Goal: Task Accomplishment & Management: Complete application form

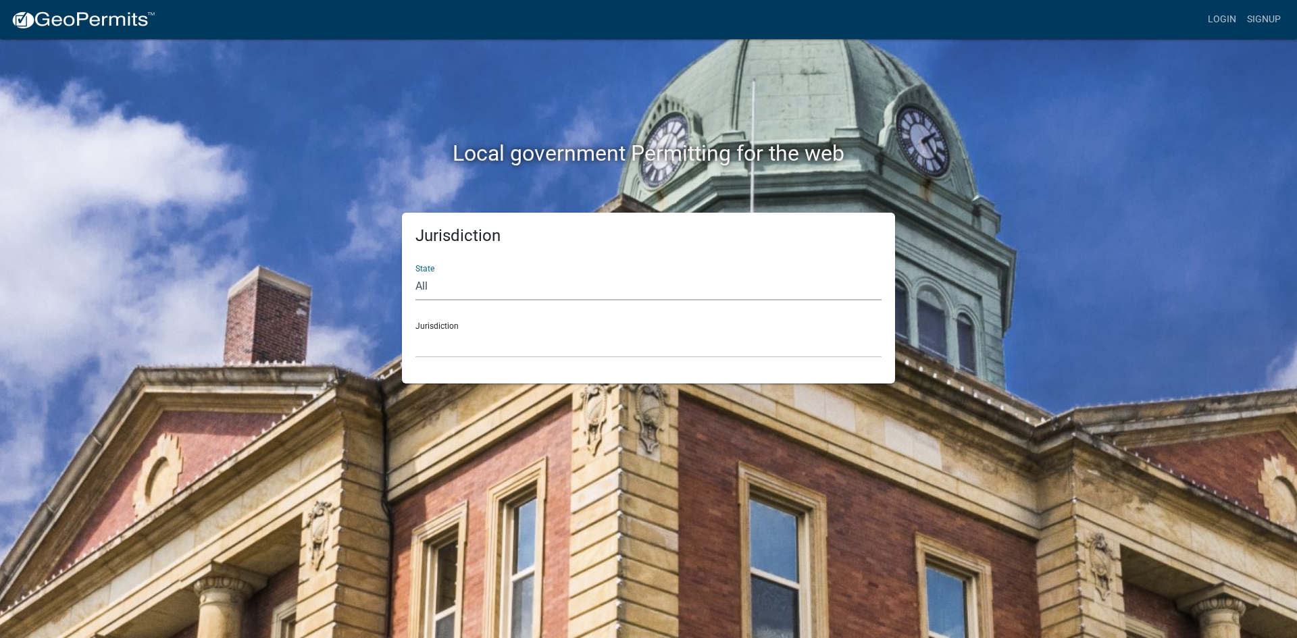
click at [428, 288] on select "All [US_STATE] [US_STATE] [US_STATE] [US_STATE] [US_STATE] [US_STATE] [US_STATE…" at bounding box center [648, 287] width 466 height 28
select select "[US_STATE]"
click at [415, 273] on select "All Colorado Georgia Indiana Iowa Kansas Minnesota Ohio South Carolina Wisconsin" at bounding box center [648, 287] width 466 height 28
click at [461, 349] on select "City of Charlestown, Indiana City of Jeffersonville, Indiana City of Logansport…" at bounding box center [648, 344] width 466 height 28
click at [504, 331] on select "City of Charlestown, Indiana City of Jeffersonville, Indiana City of Logansport…" at bounding box center [648, 344] width 466 height 28
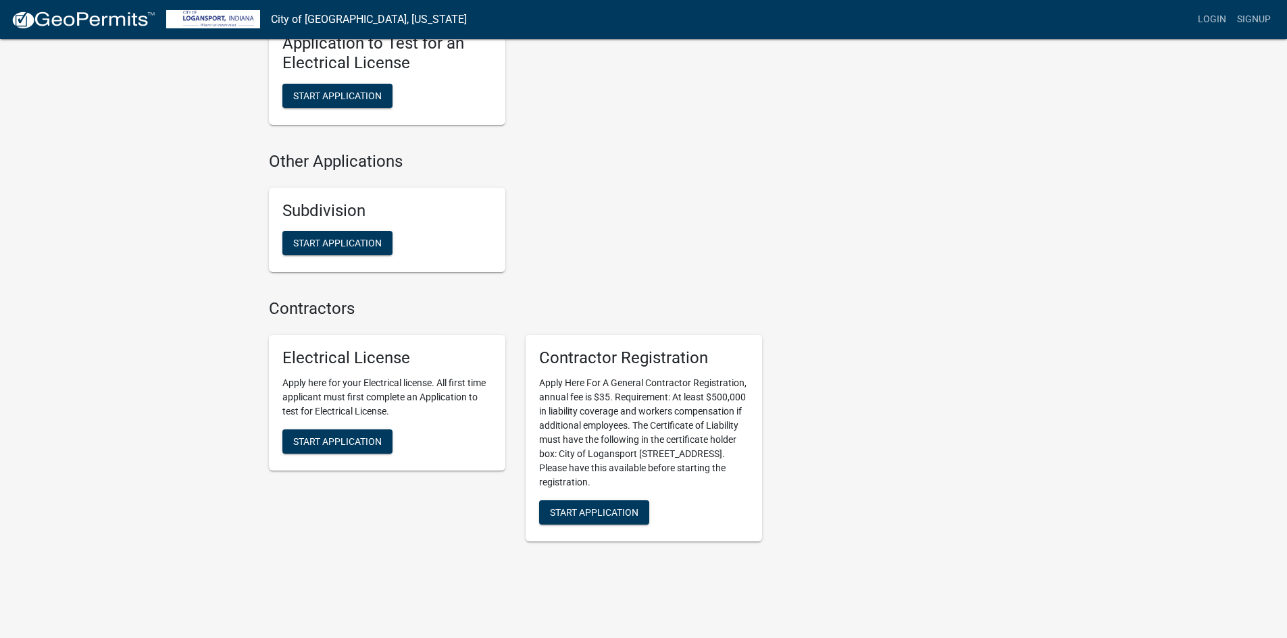
scroll to position [1238, 0]
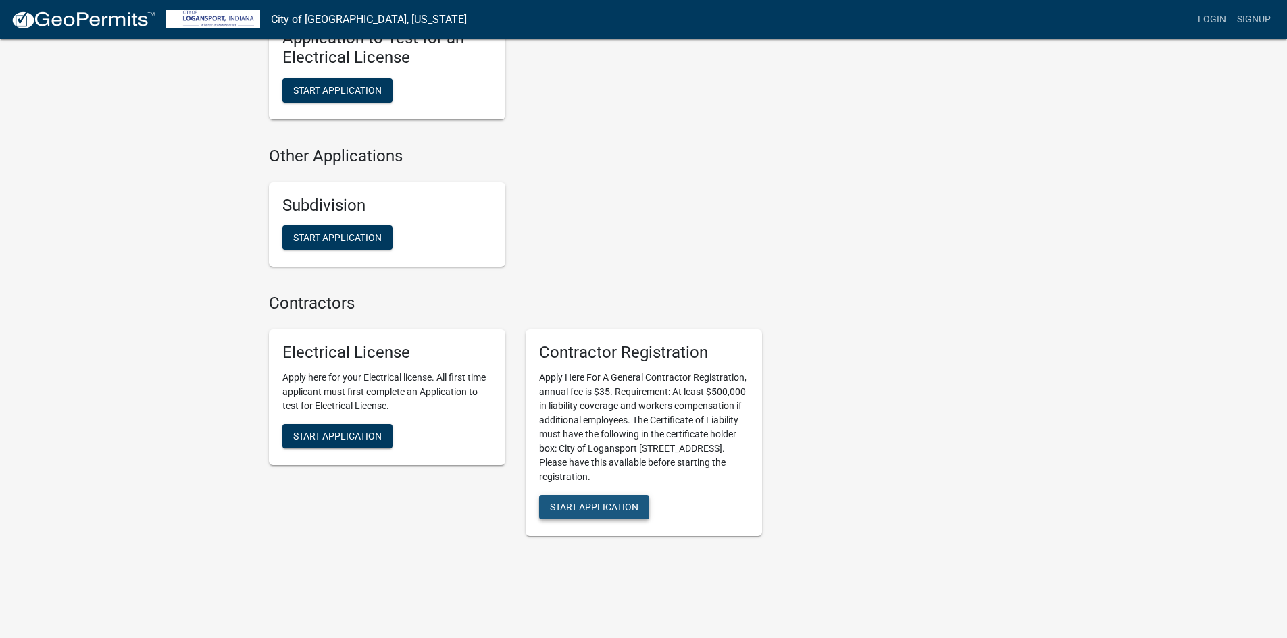
click at [603, 501] on span "Start Application" at bounding box center [594, 506] width 88 height 11
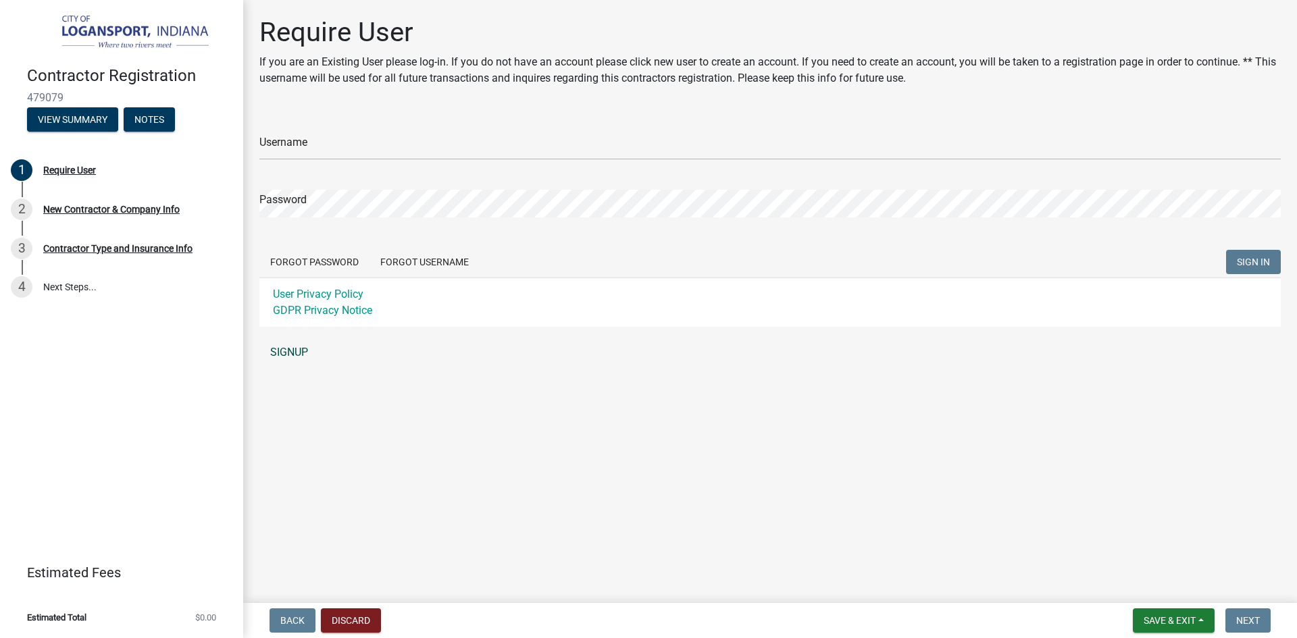
click at [286, 351] on link "SIGNUP" at bounding box center [769, 352] width 1021 height 27
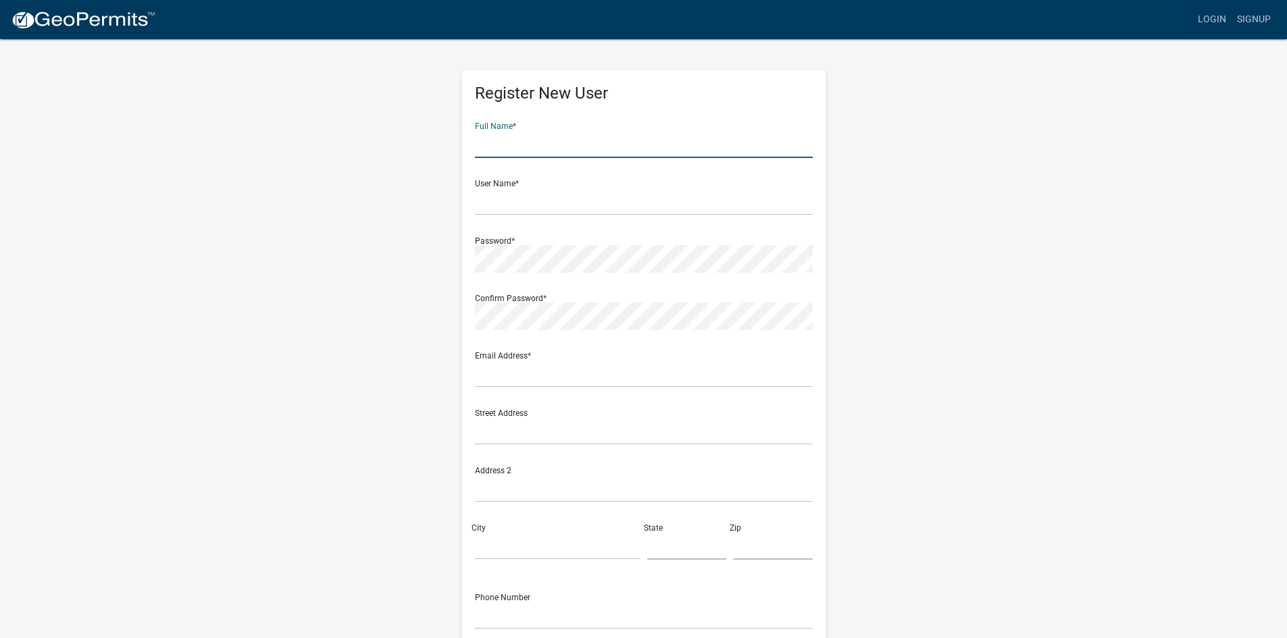
click at [507, 151] on input "text" at bounding box center [644, 144] width 338 height 28
type input "John Tingley"
type input "jtingley@gmail.com"
type input "14415 Grapevine Rd"
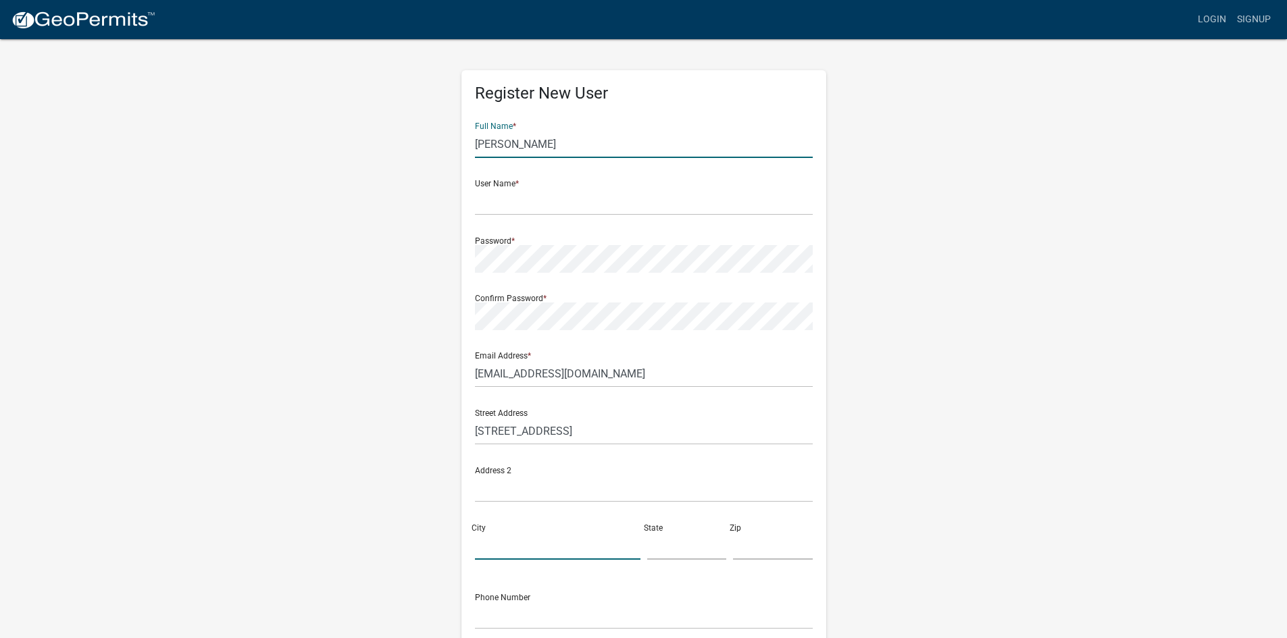
type input "CHRISMAN"
type input "[US_STATE]"
type input "61924"
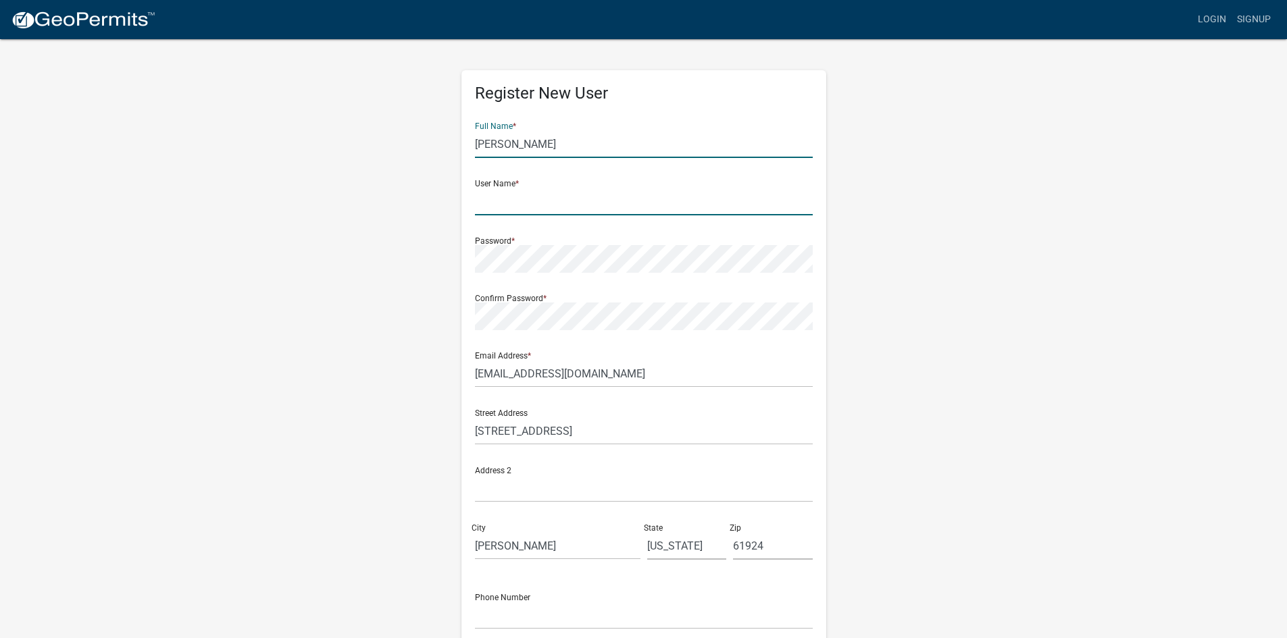
click at [501, 210] on input "text" at bounding box center [644, 202] width 338 height 28
type input "TingleyRoofing"
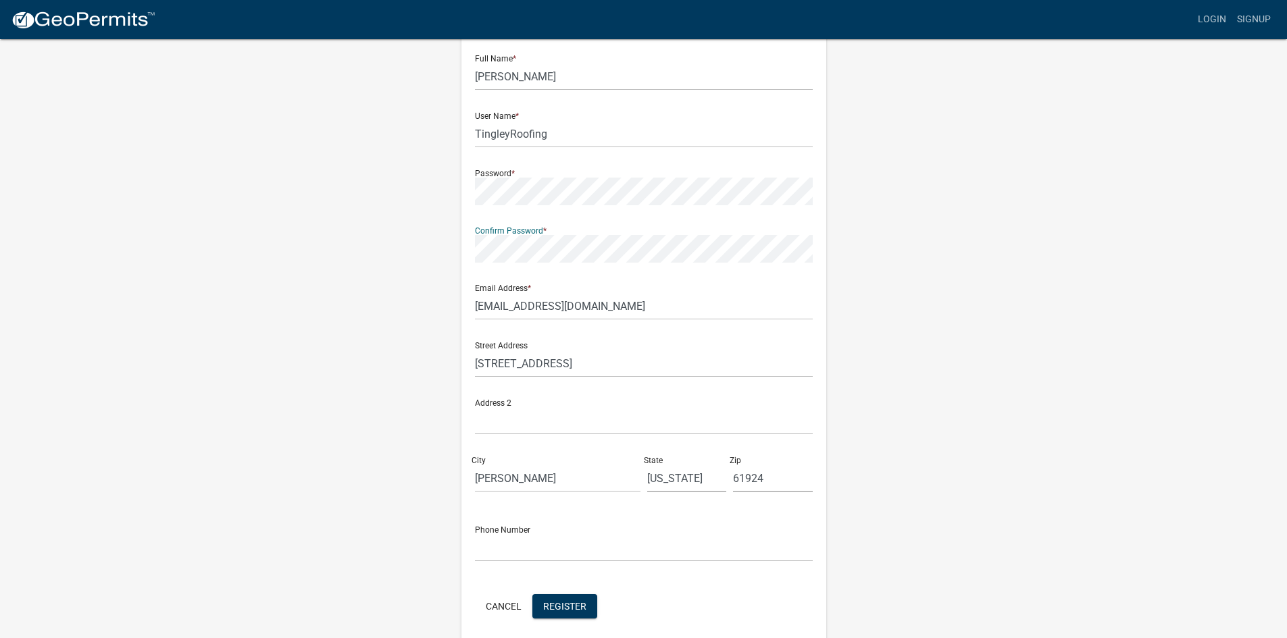
scroll to position [122, 0]
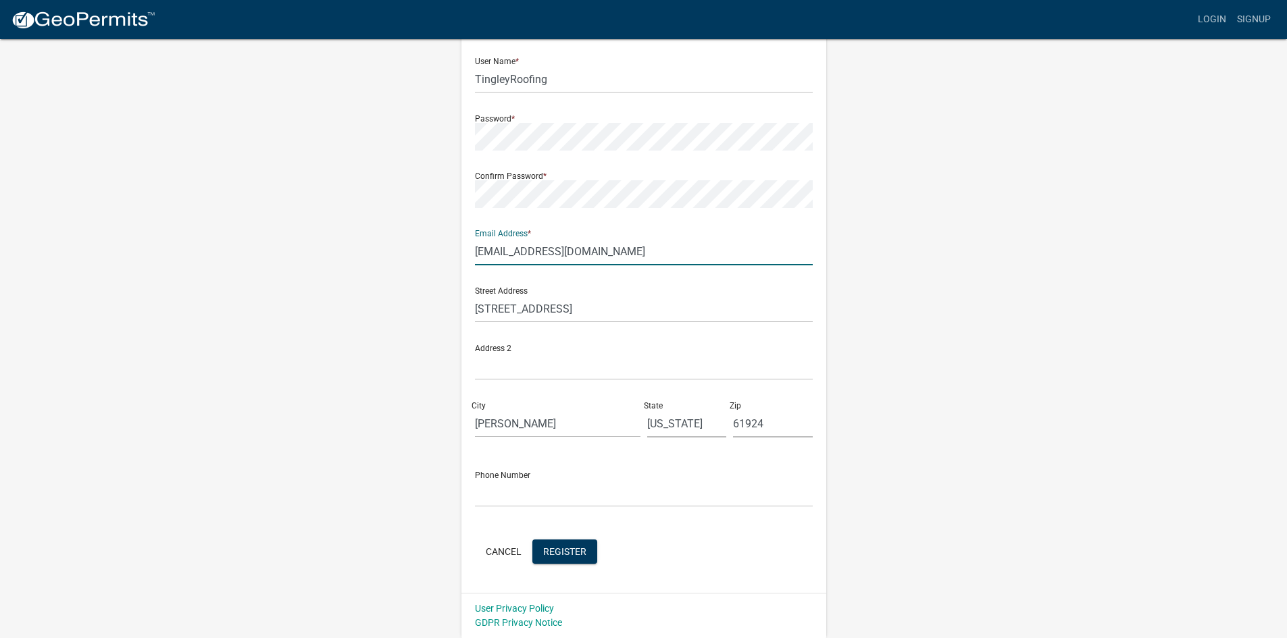
drag, startPoint x: 590, startPoint y: 246, endPoint x: 404, endPoint y: 271, distance: 188.1
click at [404, 271] on div "Register New User Full Name * John Tingley User Name * TingleyRoofing Password …" at bounding box center [644, 277] width 770 height 723
type input "tingleyroofing@tingleyroofing.com"
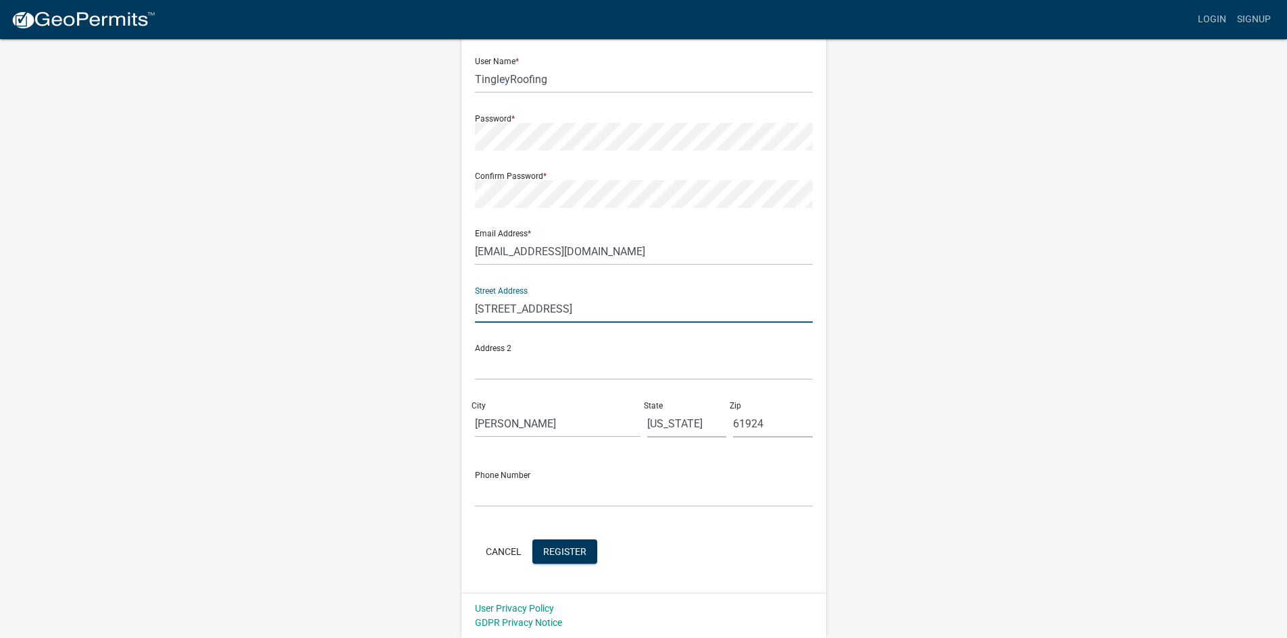
drag, startPoint x: 629, startPoint y: 311, endPoint x: 384, endPoint y: 316, distance: 244.6
click at [384, 315] on div "Register New User Full Name * John Tingley User Name * TingleyRoofing Password …" at bounding box center [644, 277] width 770 height 723
type input "[STREET_ADDRESS][PERSON_NAME]"
type input "PO Box 371"
type input "[GEOGRAPHIC_DATA]"
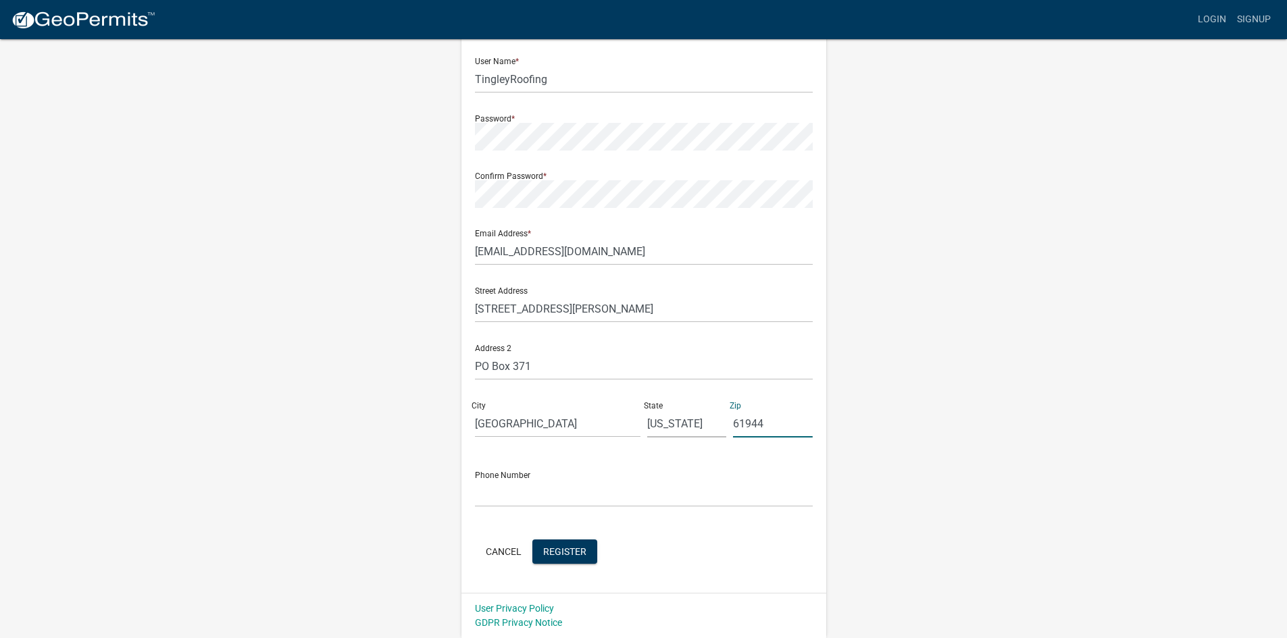
type input "61944"
click at [498, 503] on input "text" at bounding box center [644, 494] width 338 height 28
type input "2174661020"
click at [576, 553] on span "Register" at bounding box center [564, 551] width 43 height 11
click at [498, 555] on button "Cancel" at bounding box center [503, 552] width 57 height 24
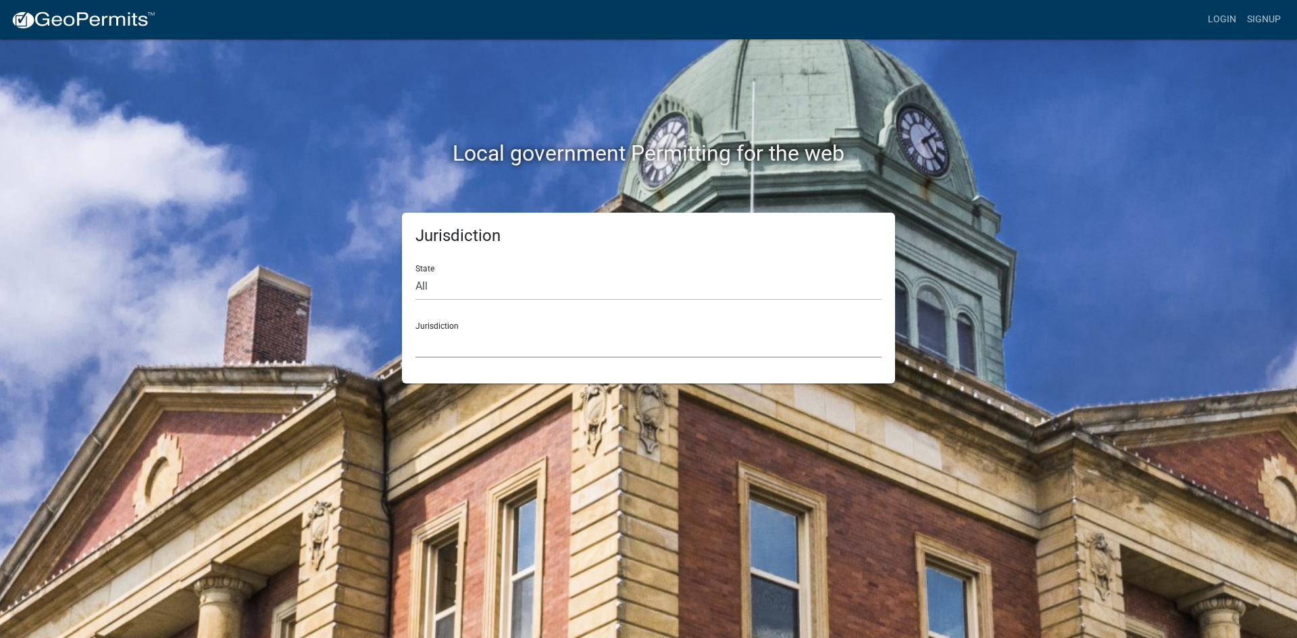
click at [428, 332] on select "Custer County, Colorado Carroll County, Georgia Cook County, Georgia Crawford C…" at bounding box center [648, 344] width 466 height 28
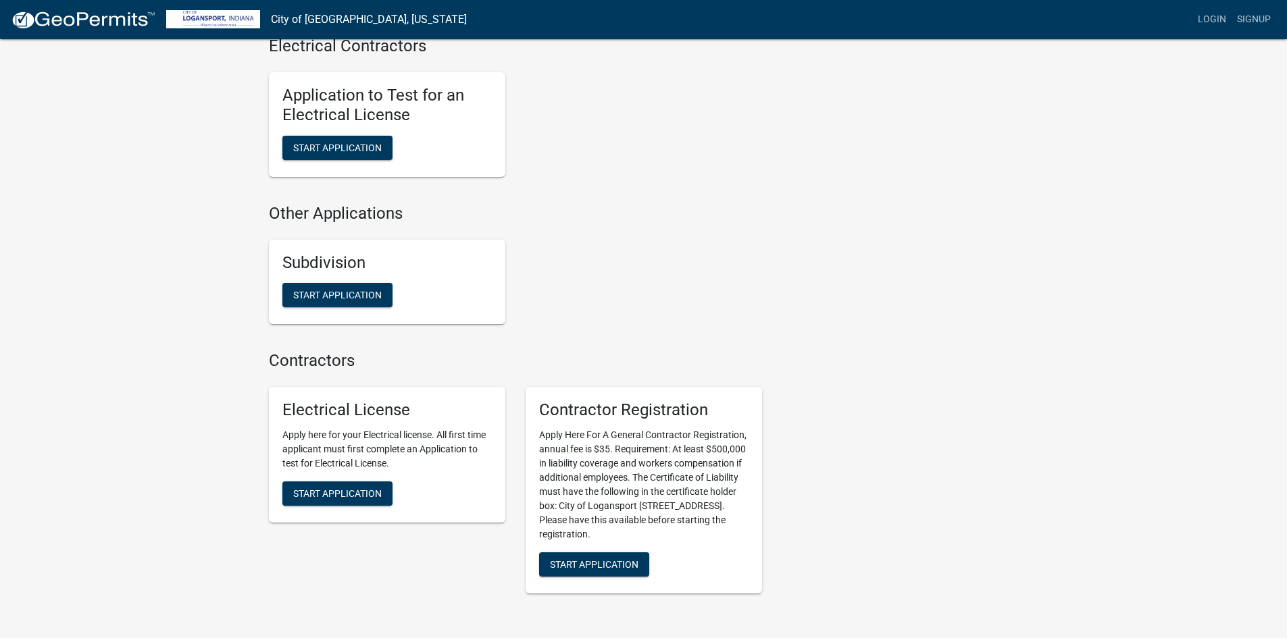
scroll to position [1238, 0]
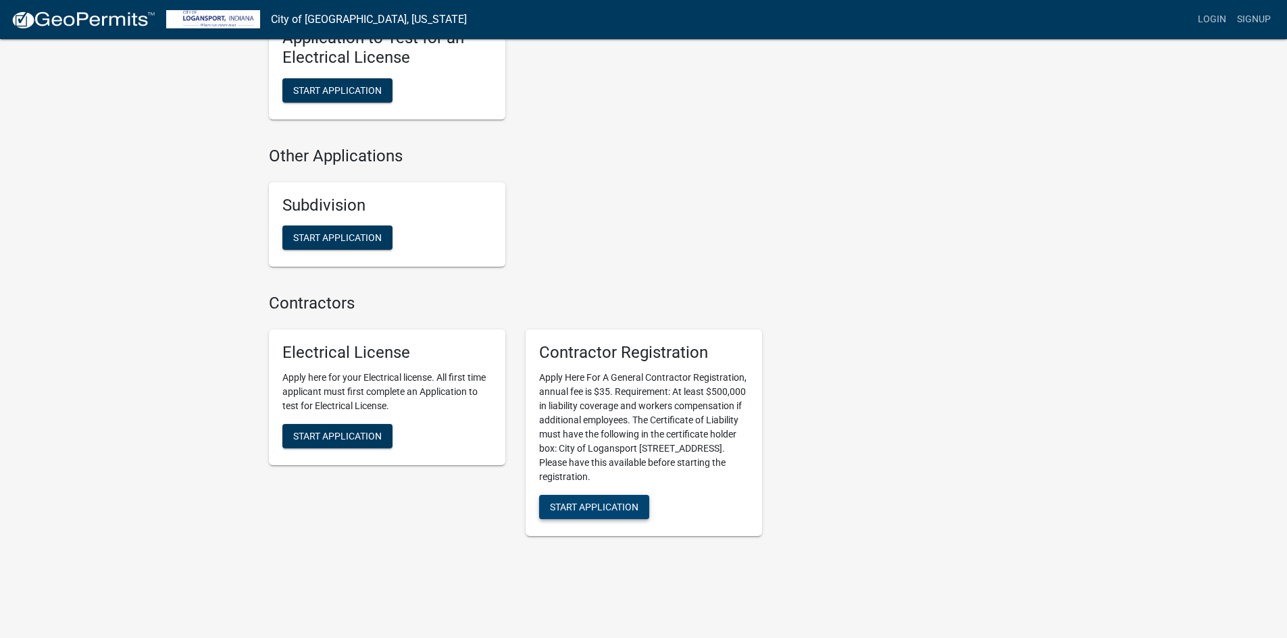
click at [628, 501] on span "Start Application" at bounding box center [594, 506] width 88 height 11
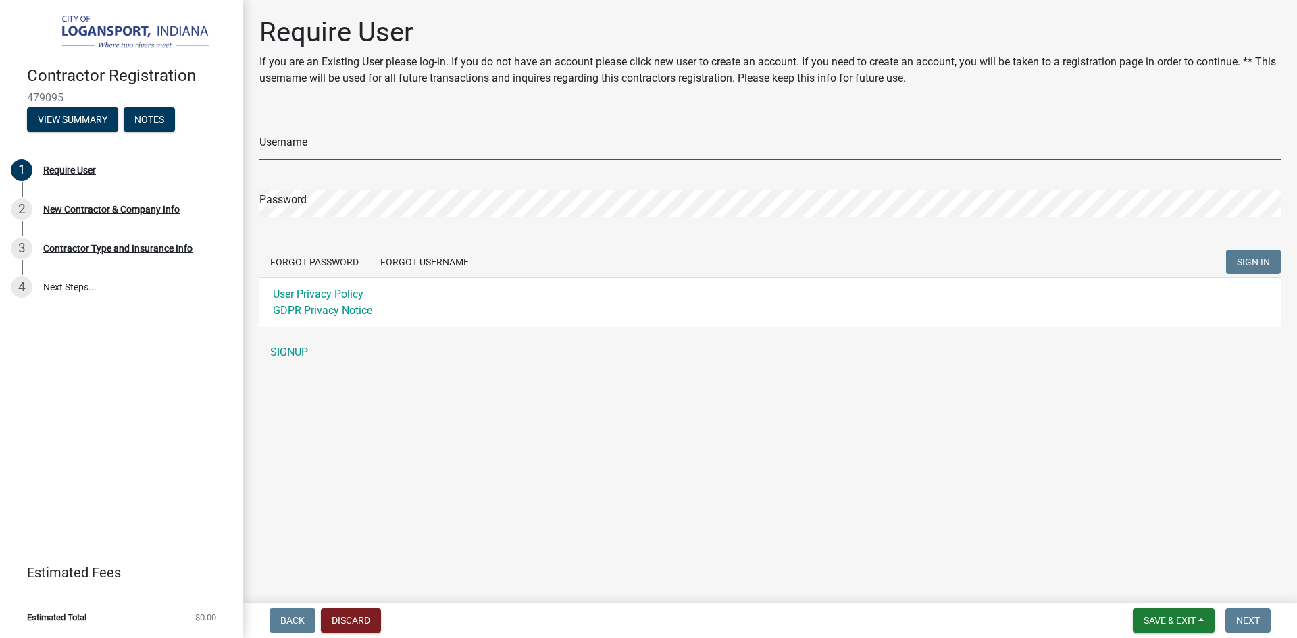
click at [286, 145] on input "Username" at bounding box center [769, 146] width 1021 height 28
type input "jtingley@gmail.com"
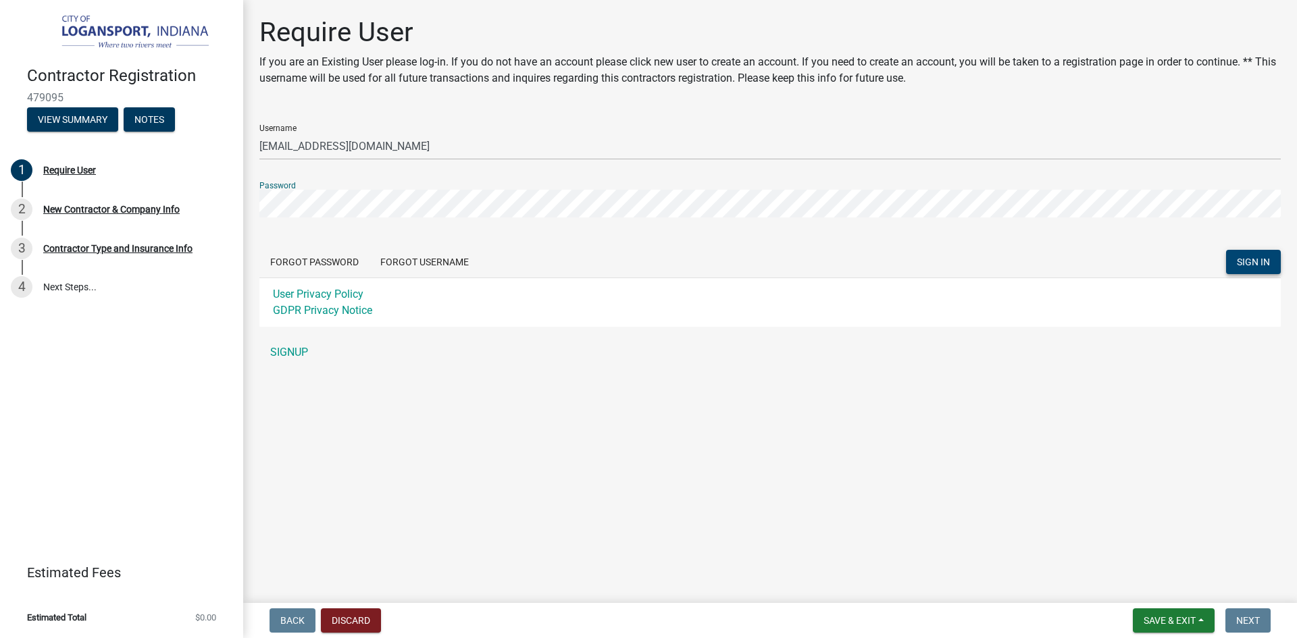
click at [1265, 265] on span "SIGN IN" at bounding box center [1253, 262] width 33 height 11
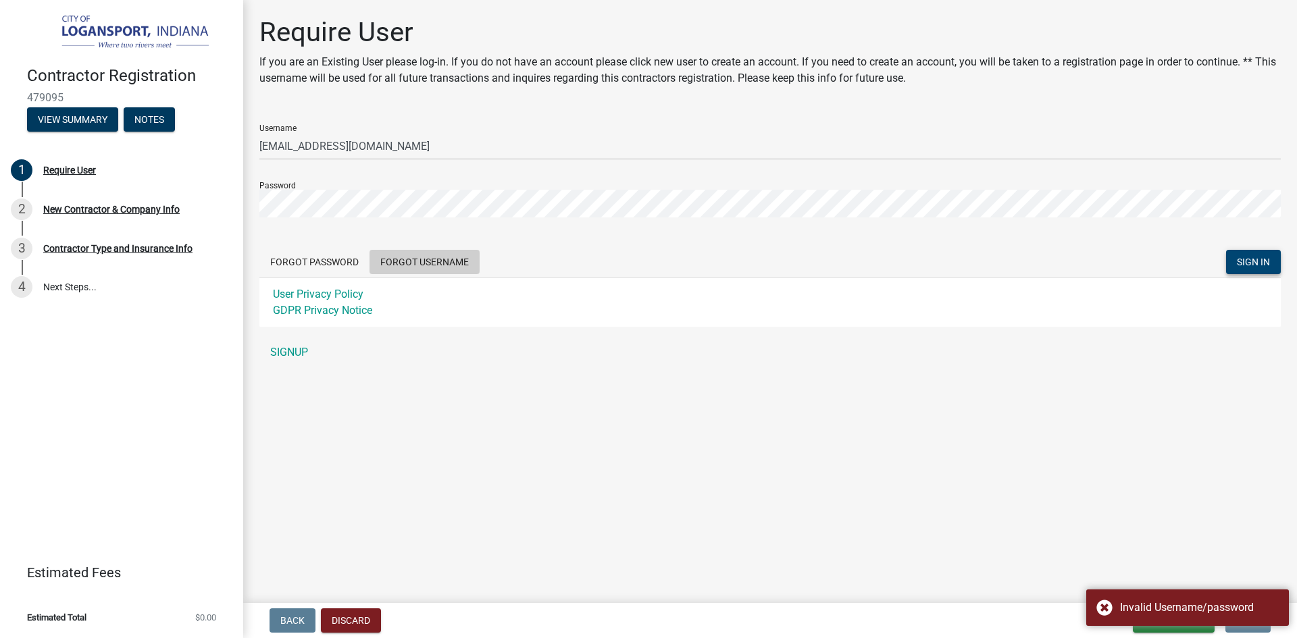
click at [422, 262] on button "Forgot Username" at bounding box center [424, 262] width 110 height 24
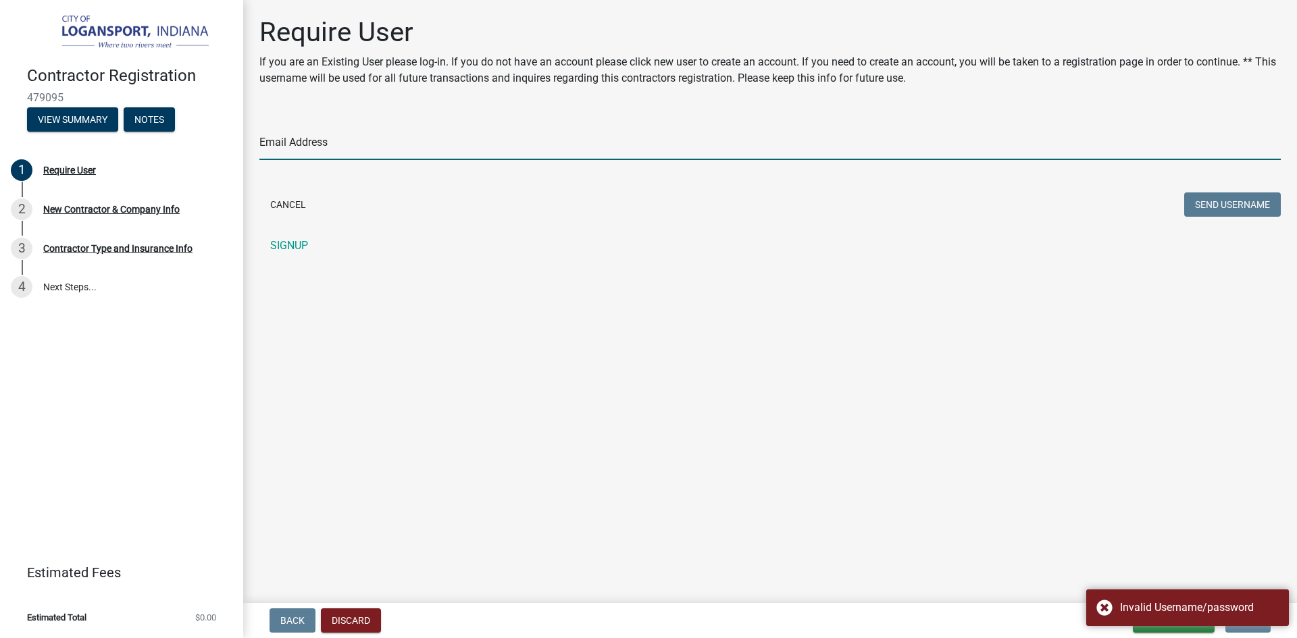
click at [326, 147] on input "Email Address" at bounding box center [769, 146] width 1021 height 28
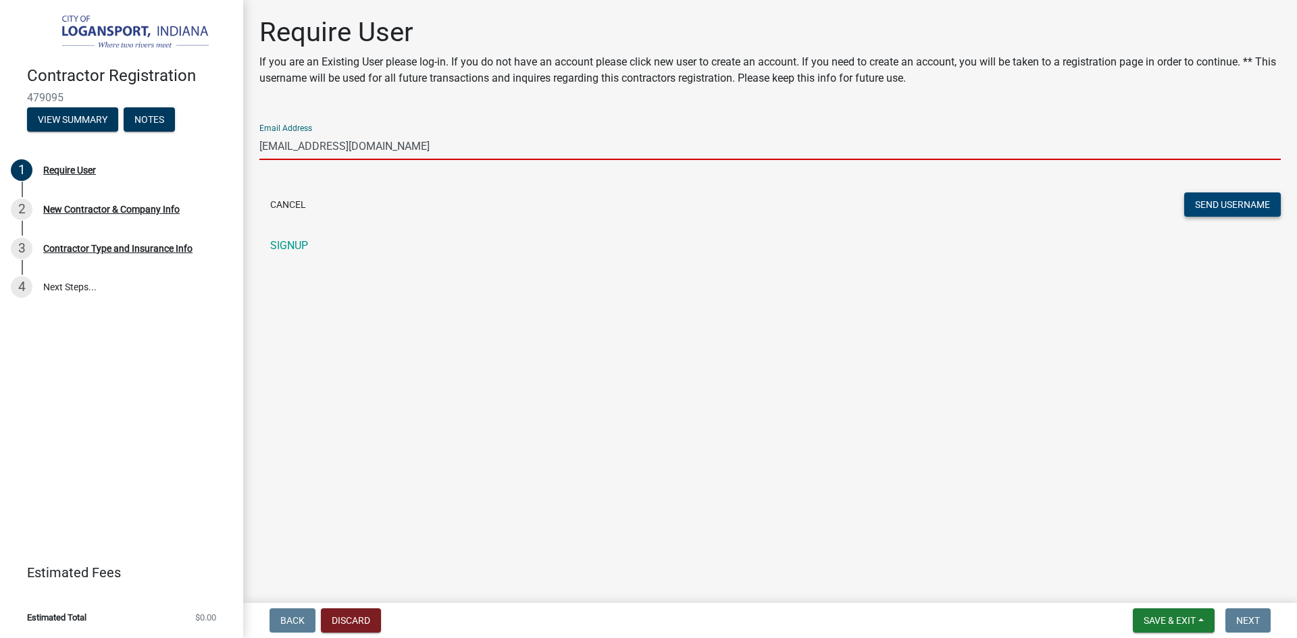
click at [1259, 206] on button "Send Username" at bounding box center [1232, 205] width 97 height 24
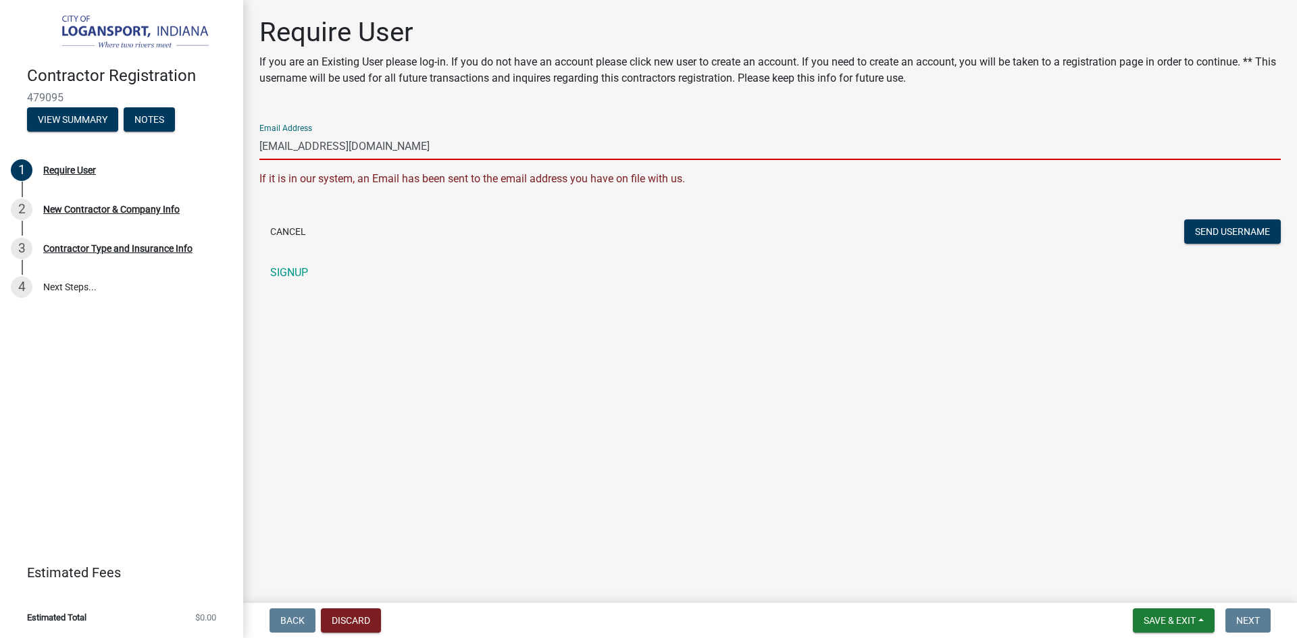
drag, startPoint x: 292, startPoint y: 145, endPoint x: 245, endPoint y: 161, distance: 50.4
click at [245, 161] on div "Require User If you are an Existing User please log-in. If you do not have an a…" at bounding box center [770, 157] width 1054 height 282
type input "[EMAIL_ADDRESS][DOMAIN_NAME]"
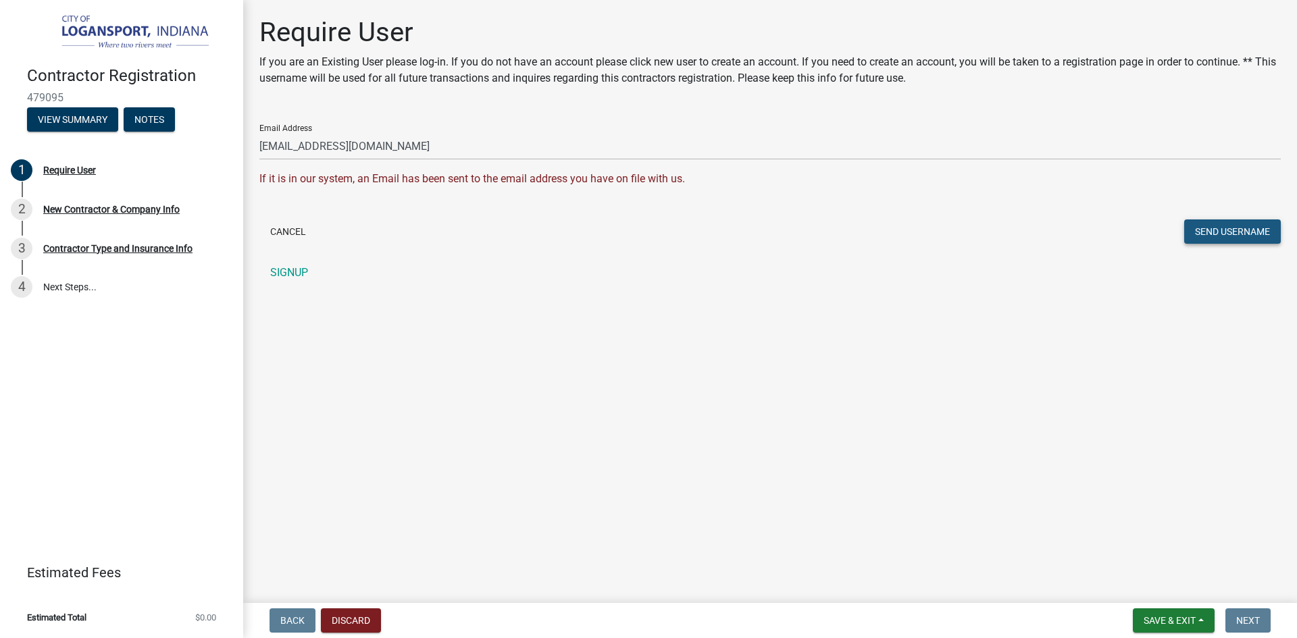
click at [1212, 233] on button "Send Username" at bounding box center [1232, 232] width 97 height 24
click at [295, 224] on button "Cancel" at bounding box center [287, 232] width 57 height 24
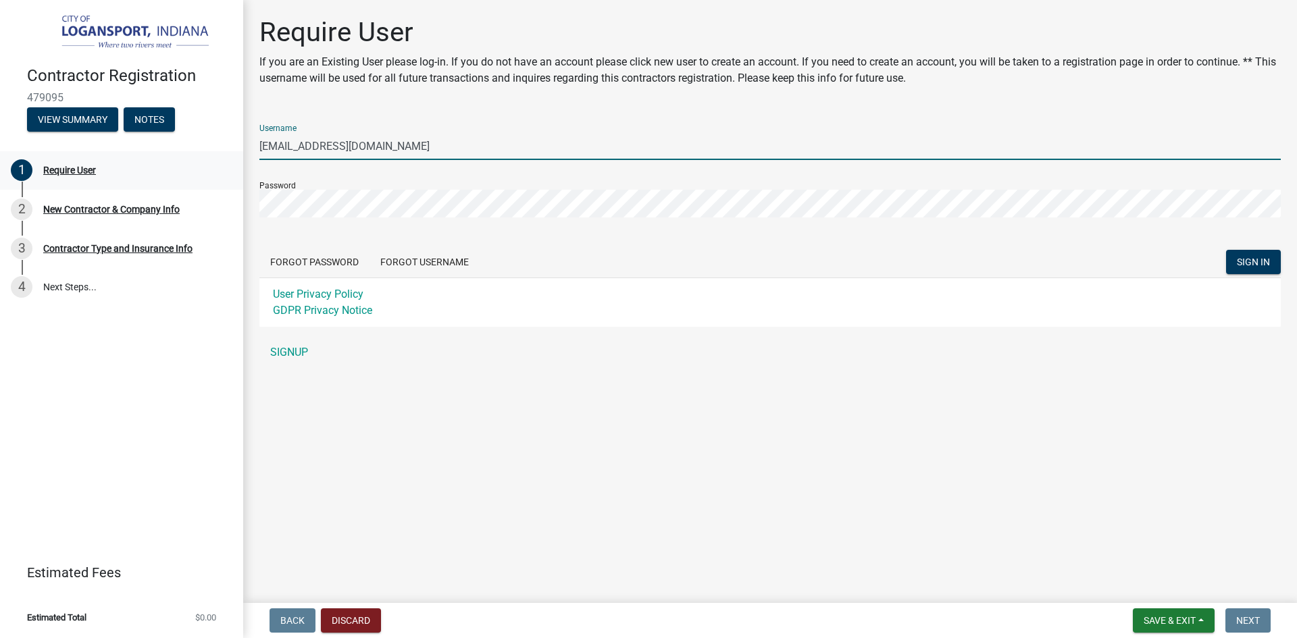
drag, startPoint x: 357, startPoint y: 150, endPoint x: 124, endPoint y: 155, distance: 233.8
click at [124, 155] on div "Contractor Registration 479095 View Summary Notes 1 Require User 2 New Contract…" at bounding box center [648, 319] width 1297 height 638
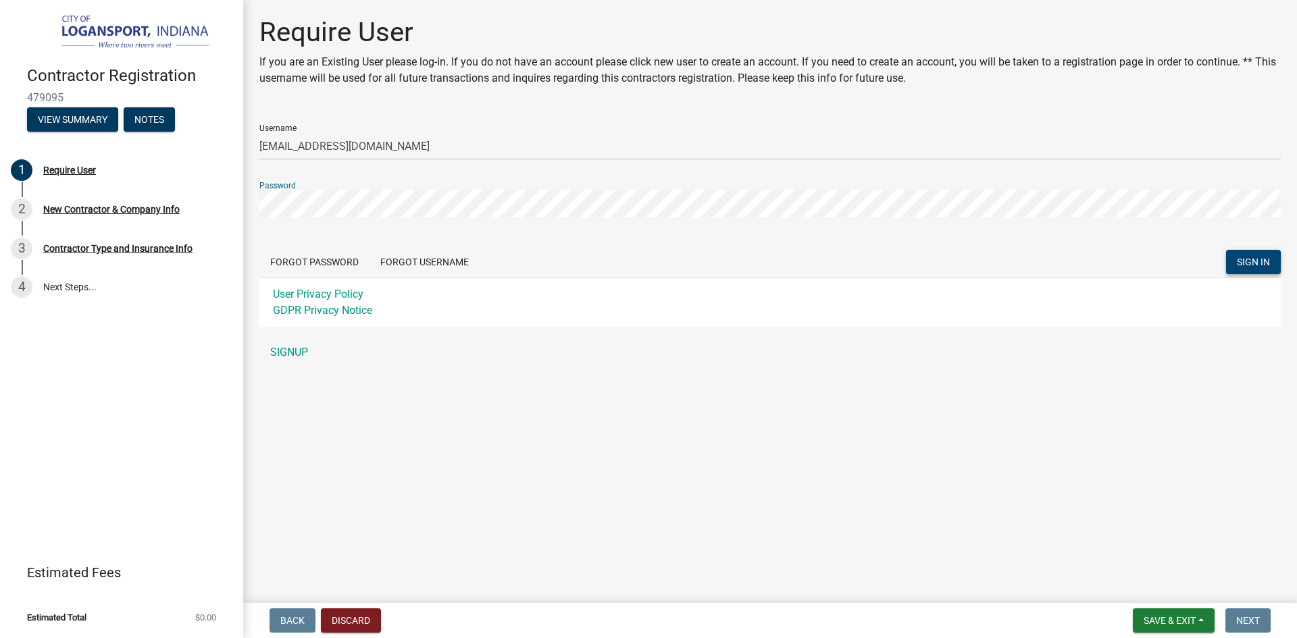
click at [1248, 259] on span "SIGN IN" at bounding box center [1253, 262] width 33 height 11
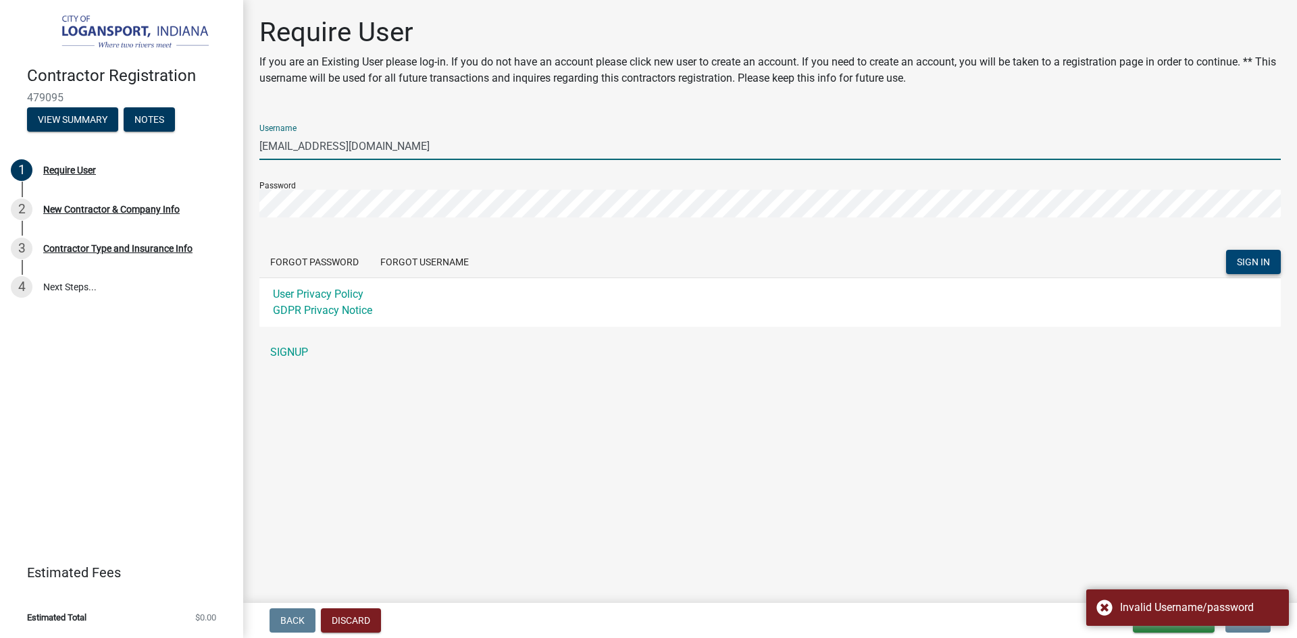
drag, startPoint x: 406, startPoint y: 151, endPoint x: 0, endPoint y: 110, distance: 408.0
click at [0, 110] on div "Contractor Registration 479095 View Summary Notes 1 Require User 2 New Contract…" at bounding box center [648, 319] width 1297 height 638
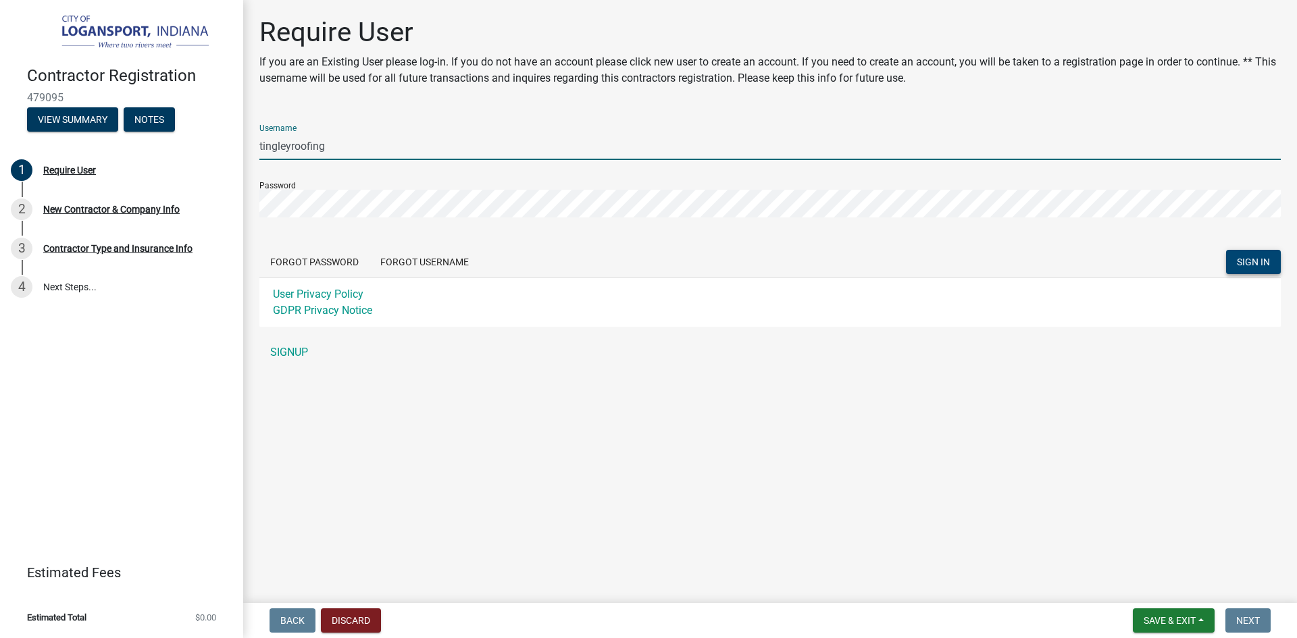
type input "tingleyroofing"
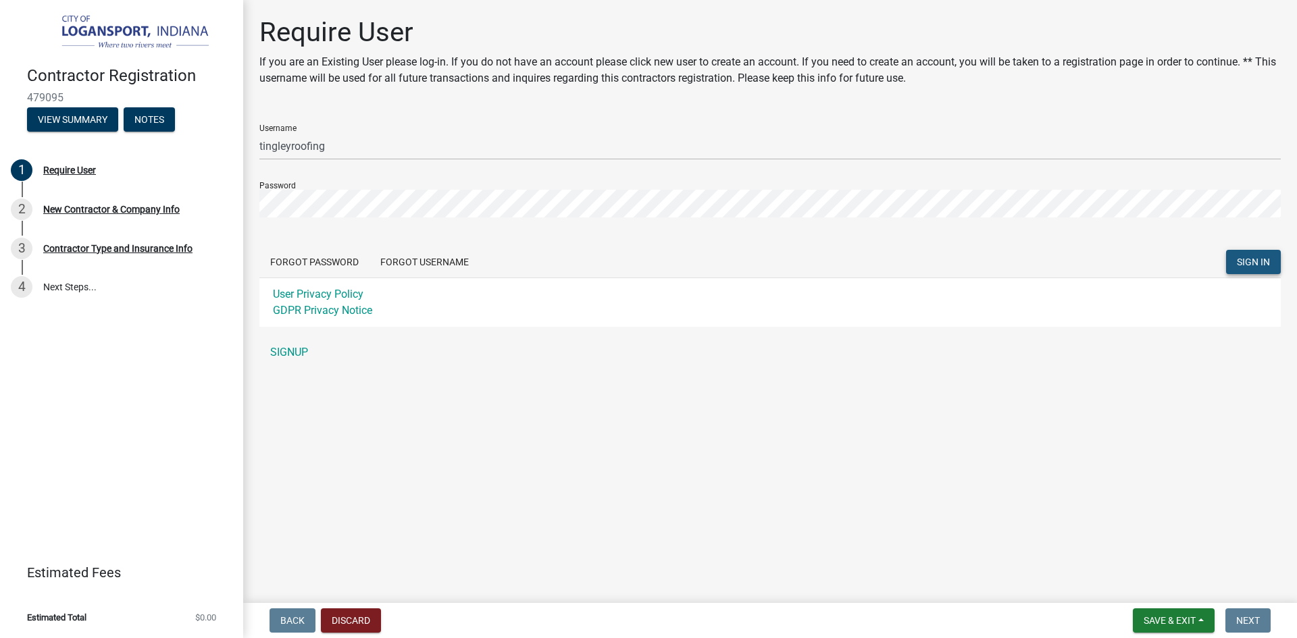
click at [1246, 262] on span "SIGN IN" at bounding box center [1253, 262] width 33 height 11
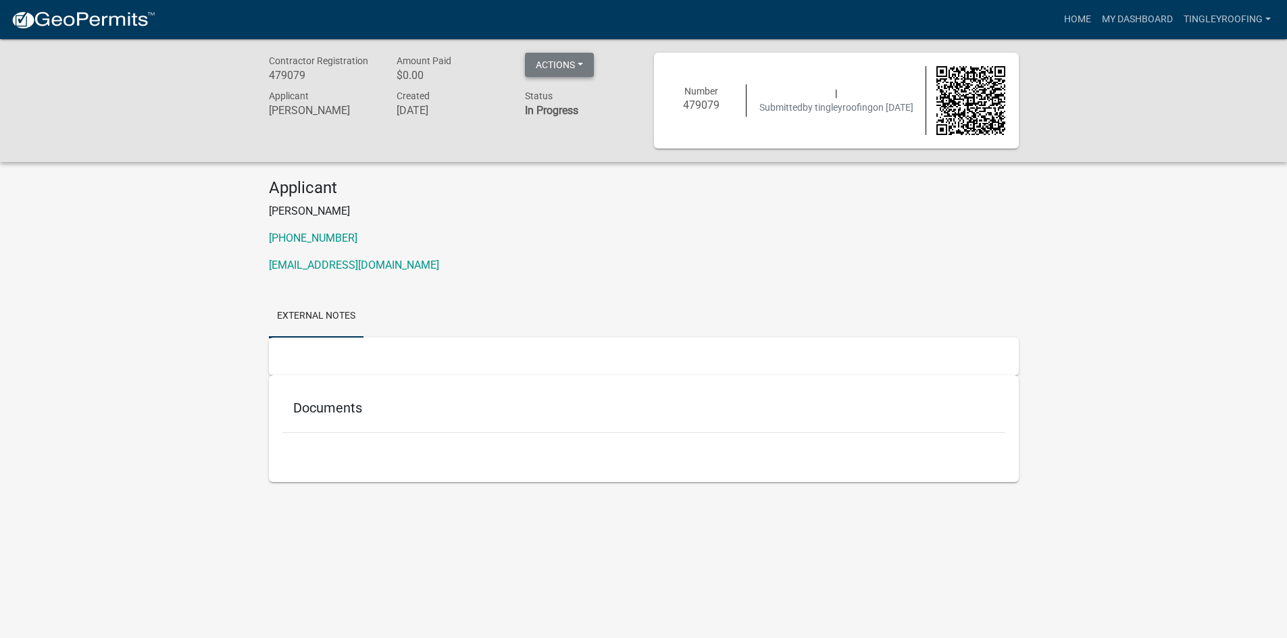
click at [584, 61] on button "Actions" at bounding box center [559, 65] width 69 height 24
click at [338, 404] on h5 "Documents" at bounding box center [643, 408] width 701 height 16
click at [588, 60] on button "Actions" at bounding box center [559, 65] width 69 height 24
click at [573, 97] on link "Printer Friendly" at bounding box center [579, 100] width 108 height 32
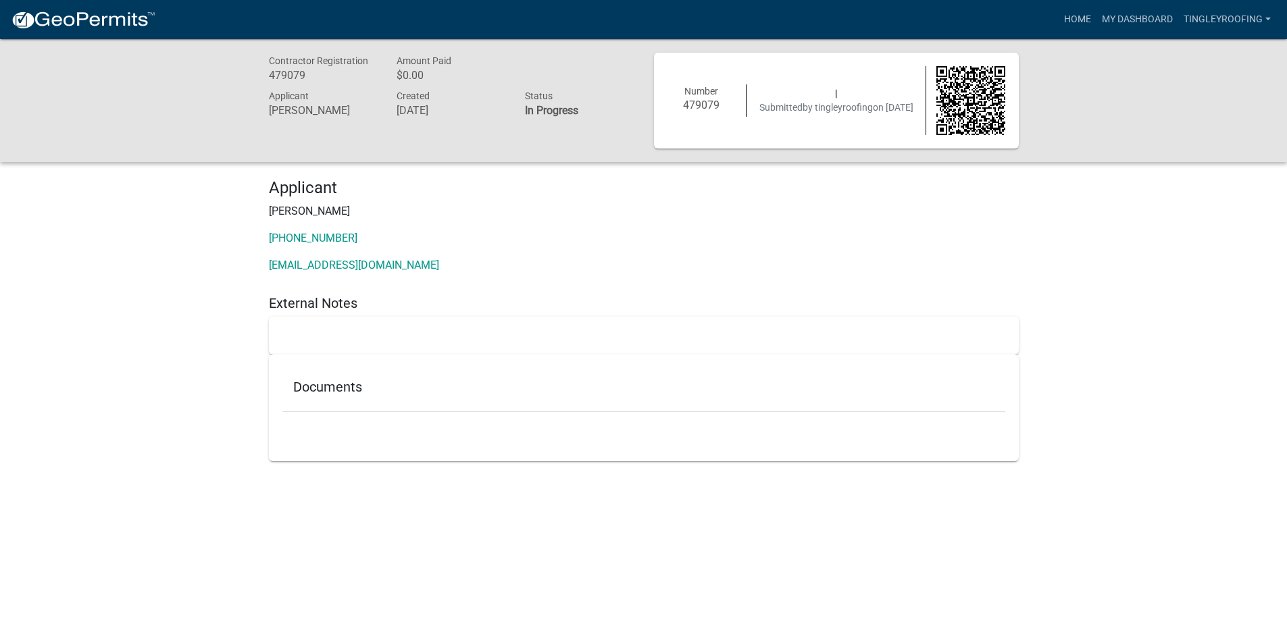
click at [953, 105] on img at bounding box center [970, 100] width 69 height 69
click at [1124, 22] on link "My Dashboard" at bounding box center [1137, 20] width 82 height 26
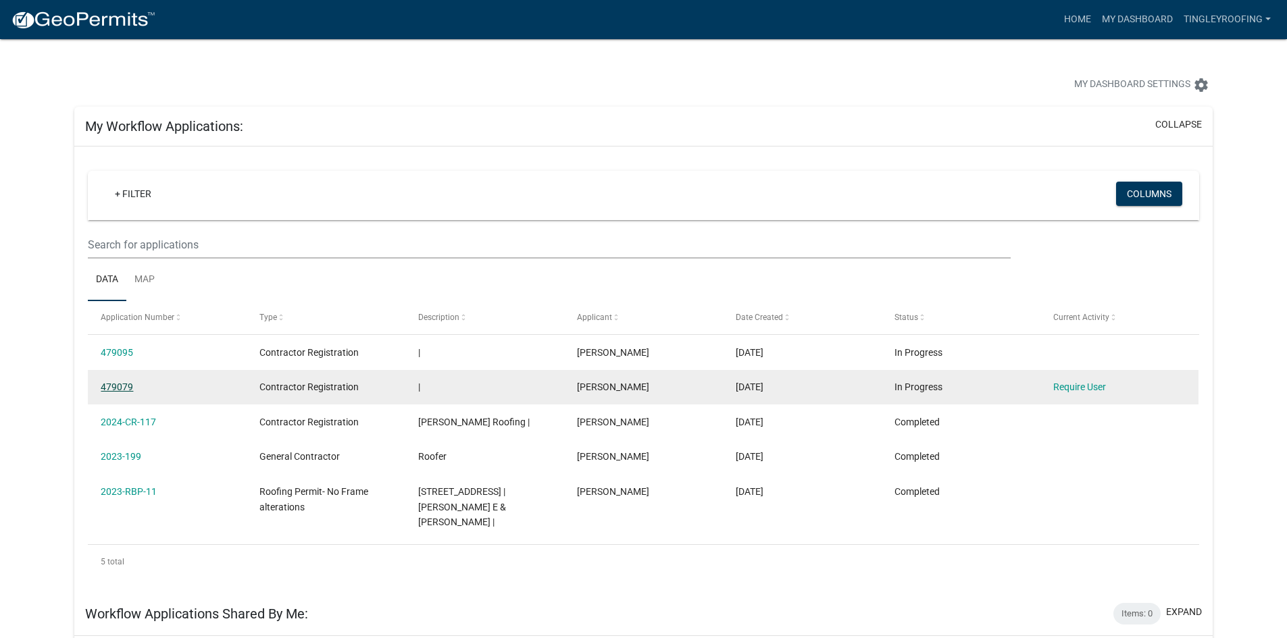
click at [102, 392] on link "479079" at bounding box center [117, 387] width 32 height 11
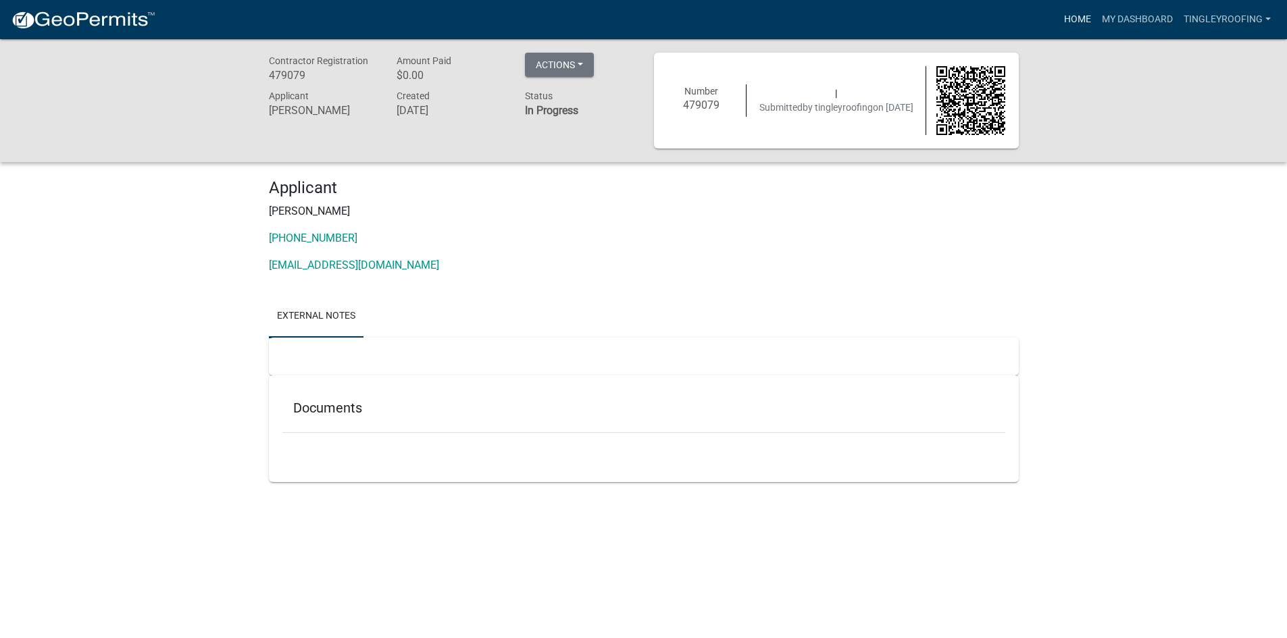
click at [1067, 23] on link "Home" at bounding box center [1077, 20] width 38 height 26
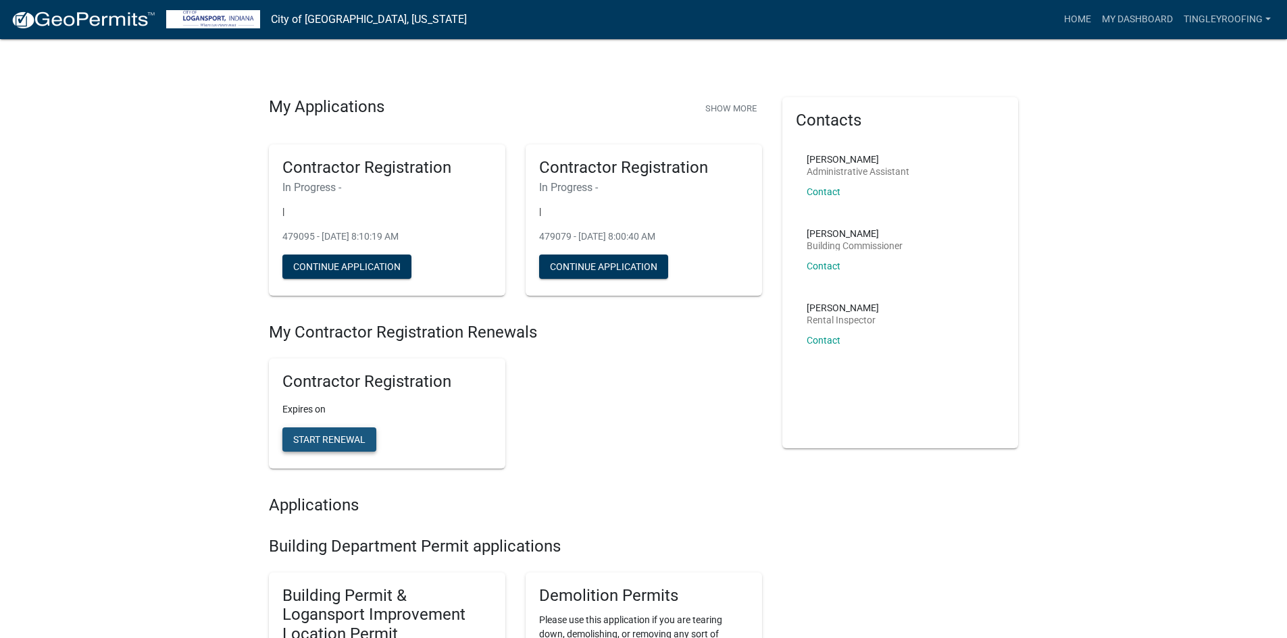
click at [338, 443] on span "Start Renewal" at bounding box center [329, 439] width 72 height 11
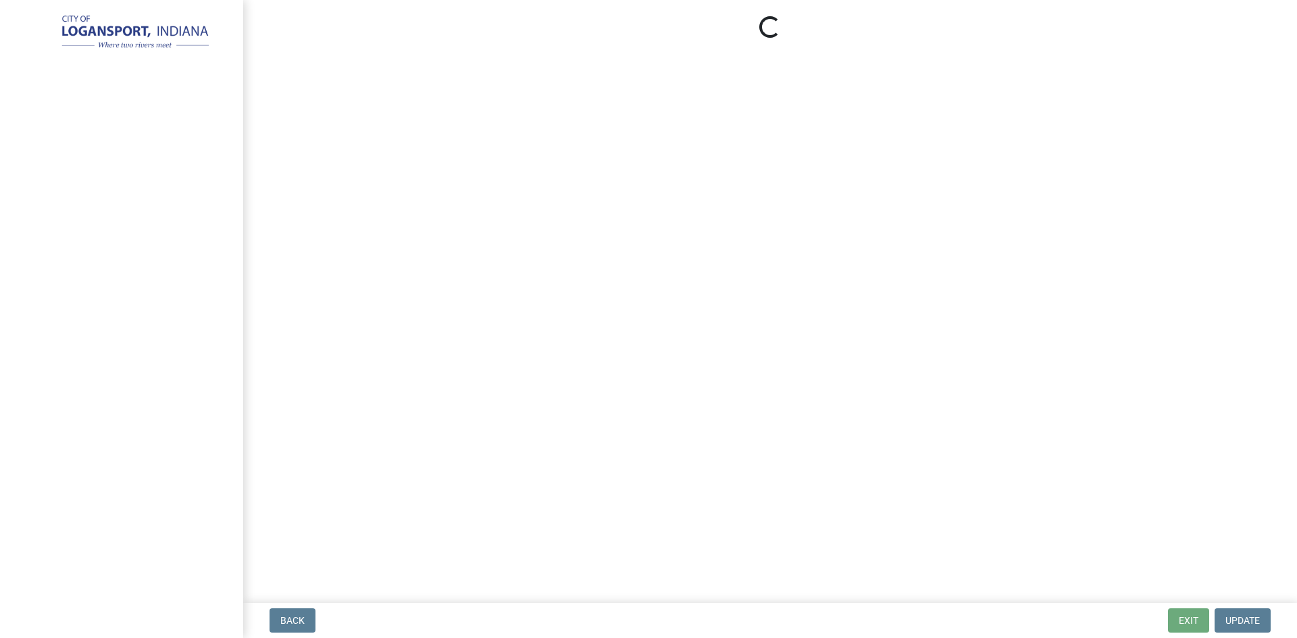
select select "IL"
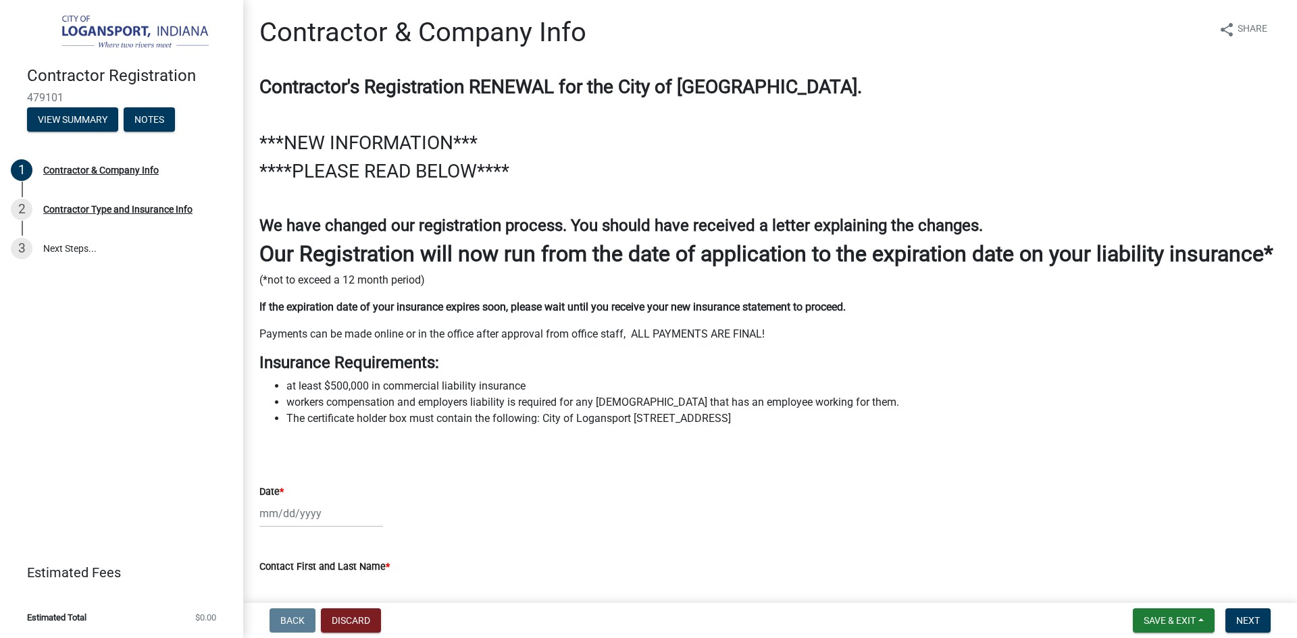
scroll to position [68, 0]
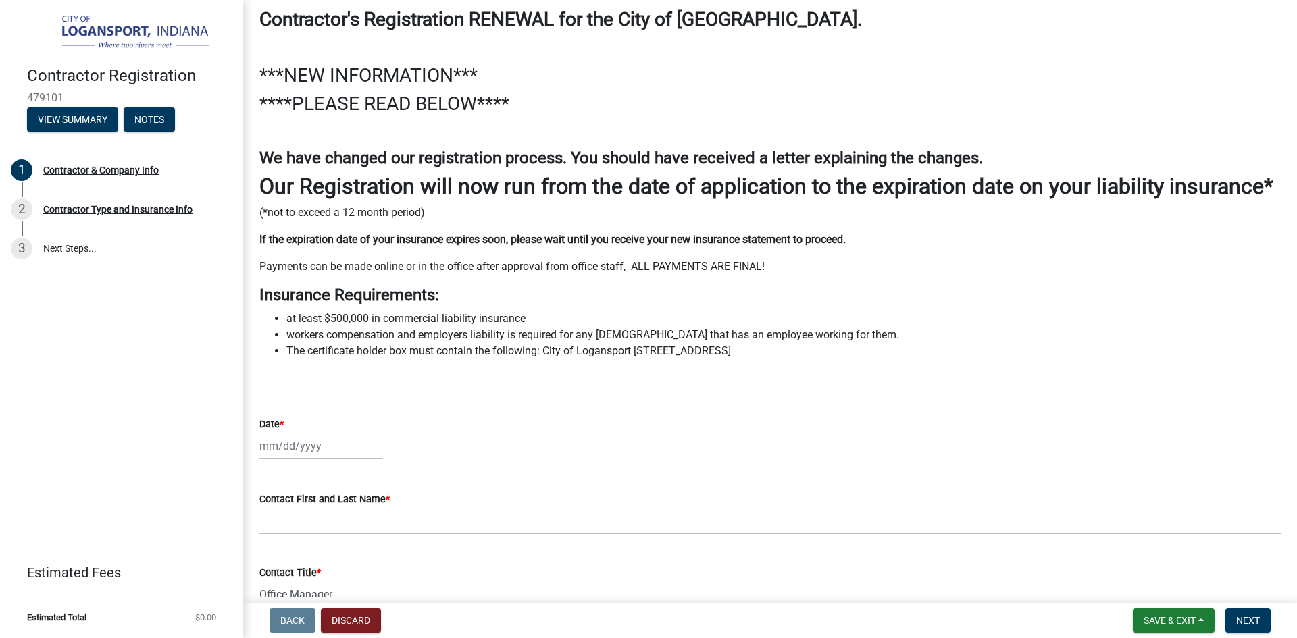
drag, startPoint x: 257, startPoint y: 318, endPoint x: 894, endPoint y: 373, distance: 639.3
click at [894, 373] on div "Contractor's Registration RENEWAL for the City of [GEOGRAPHIC_DATA]. ***NEW INF…" at bounding box center [770, 197] width 1042 height 378
copy div "Insurance Requirements: at least $500,000 in commercial liability insurance wor…"
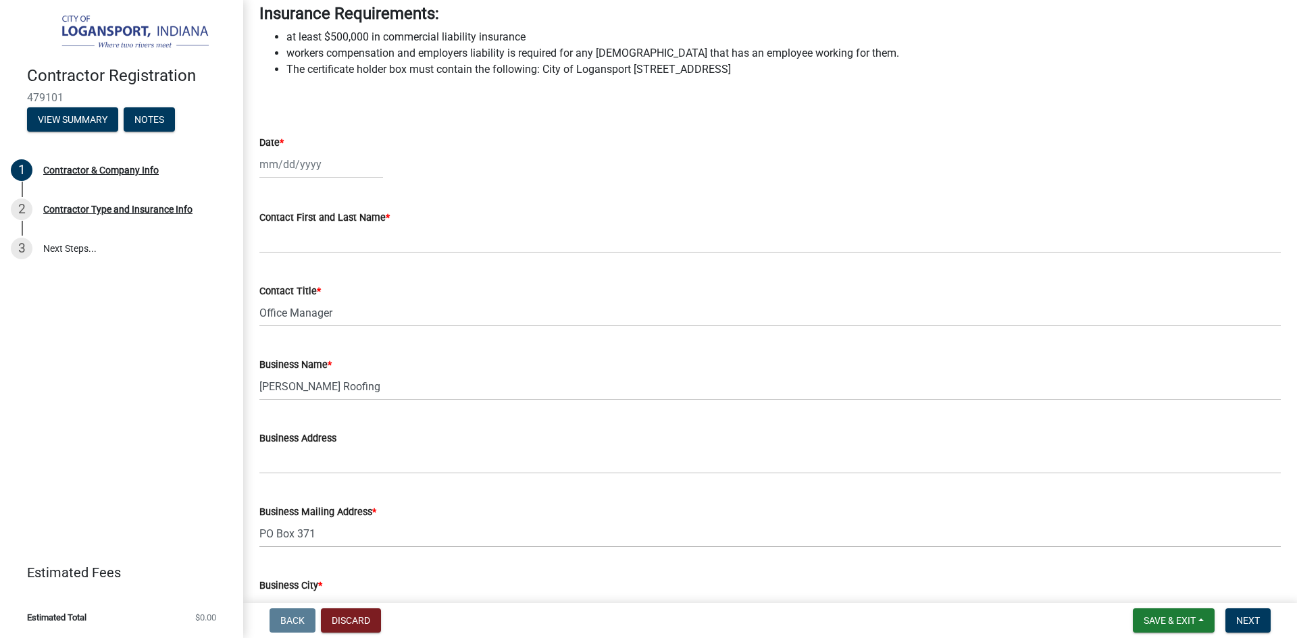
scroll to position [345, 0]
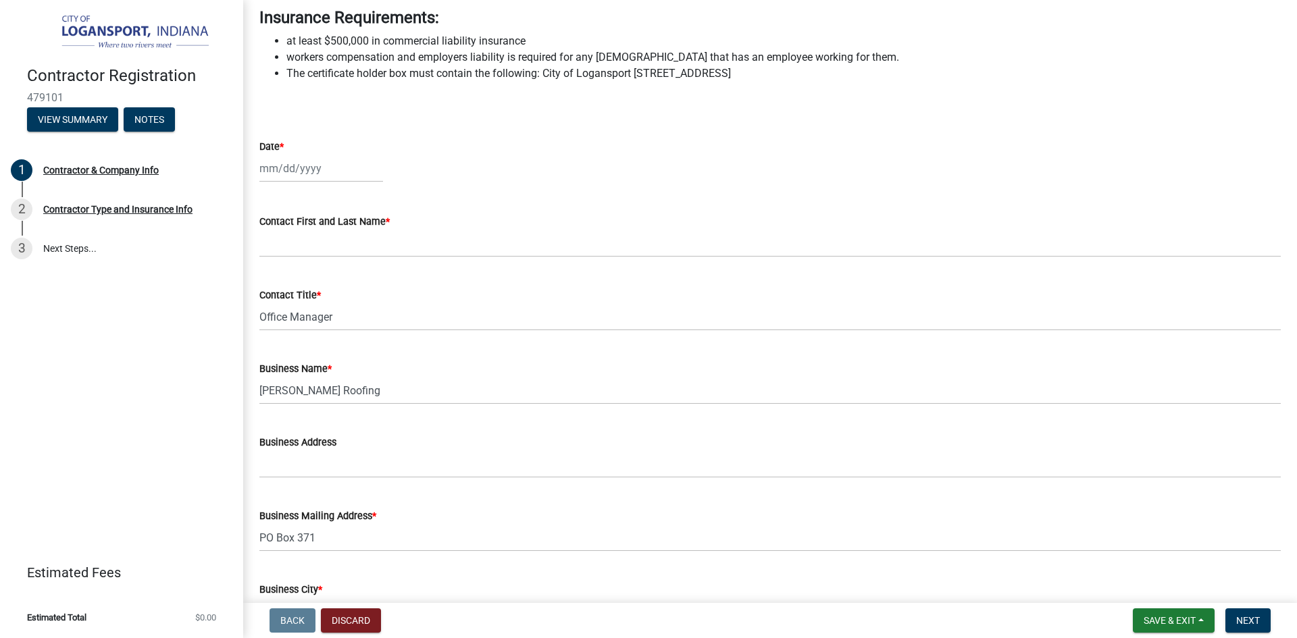
click at [270, 182] on div at bounding box center [321, 169] width 124 height 28
select select "9"
select select "2025"
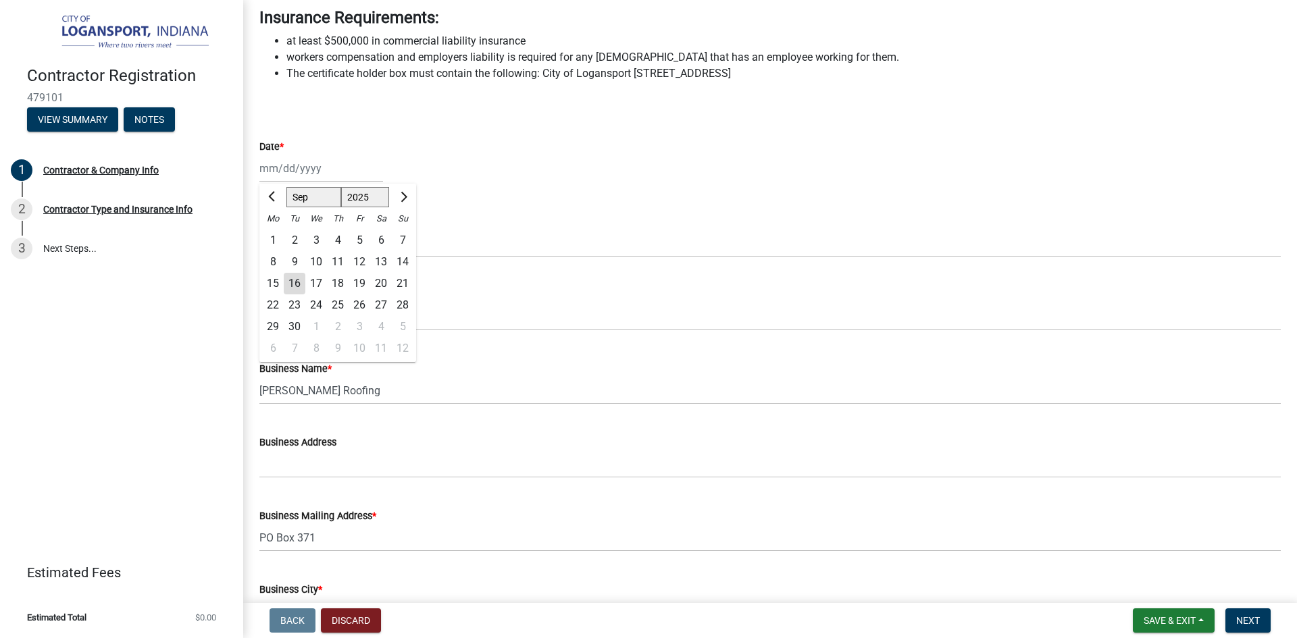
click at [297, 295] on div "16" at bounding box center [295, 284] width 22 height 22
type input "[DATE]"
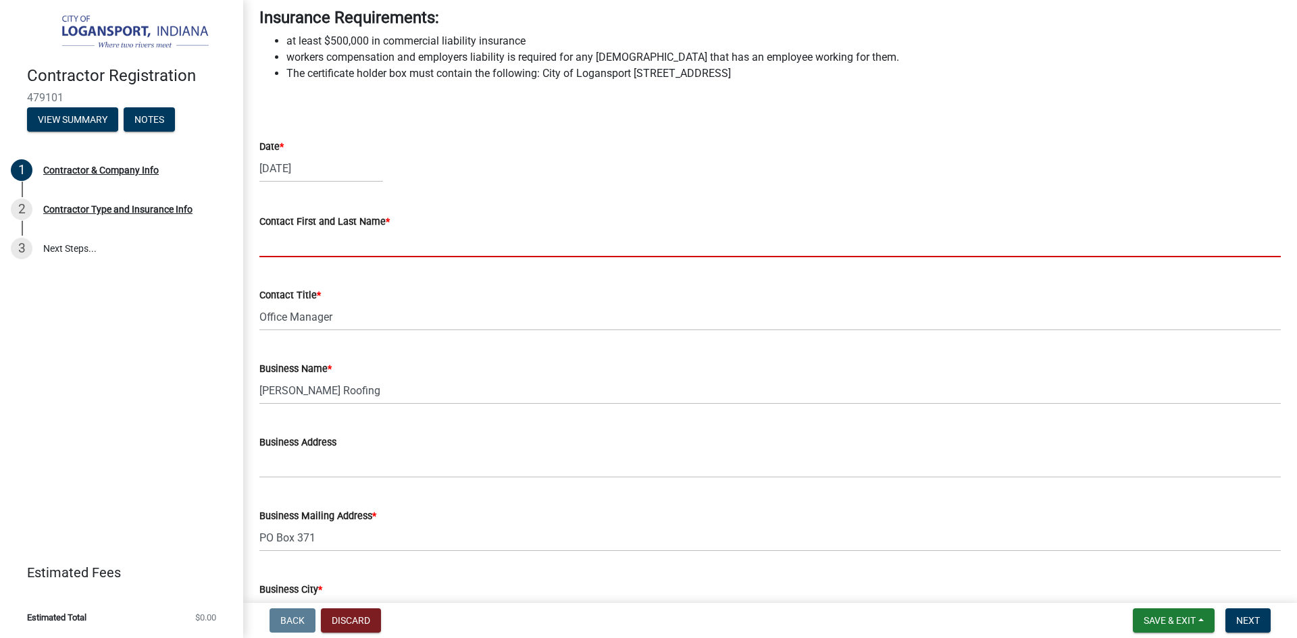
click at [276, 257] on input "Contact First and Last Name *" at bounding box center [769, 244] width 1021 height 28
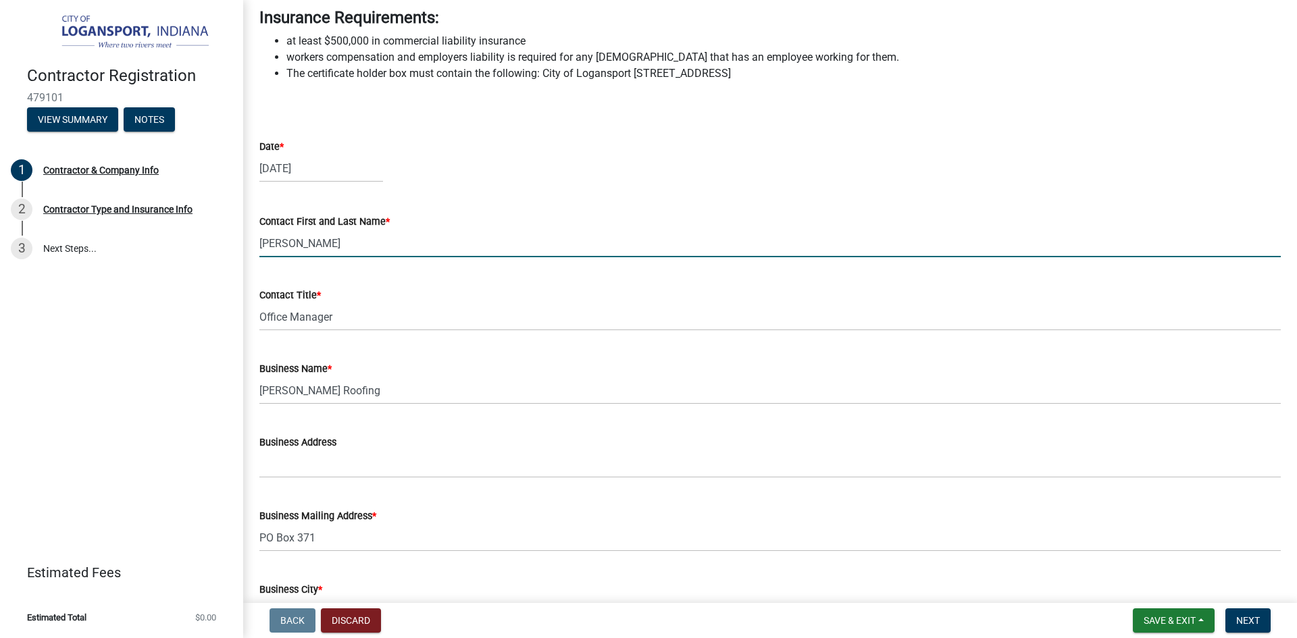
type input "[PERSON_NAME]"
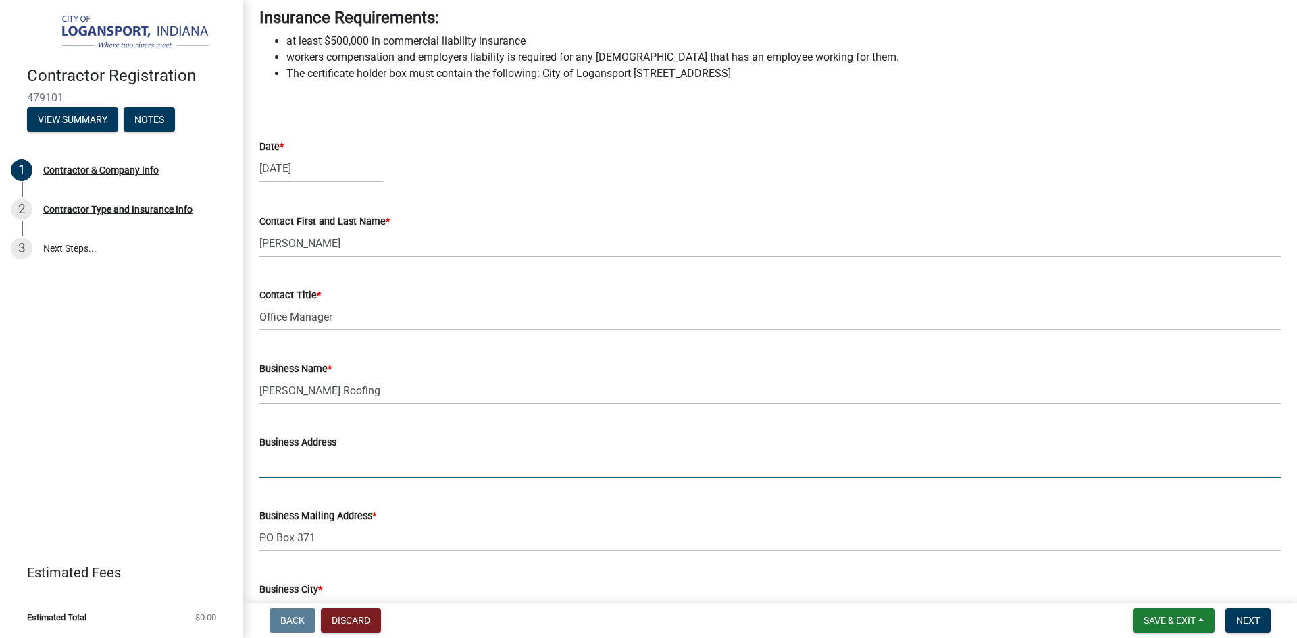
click at [272, 478] on input "Business Address" at bounding box center [769, 465] width 1021 height 28
click at [275, 478] on input "Business Address" at bounding box center [769, 465] width 1021 height 28
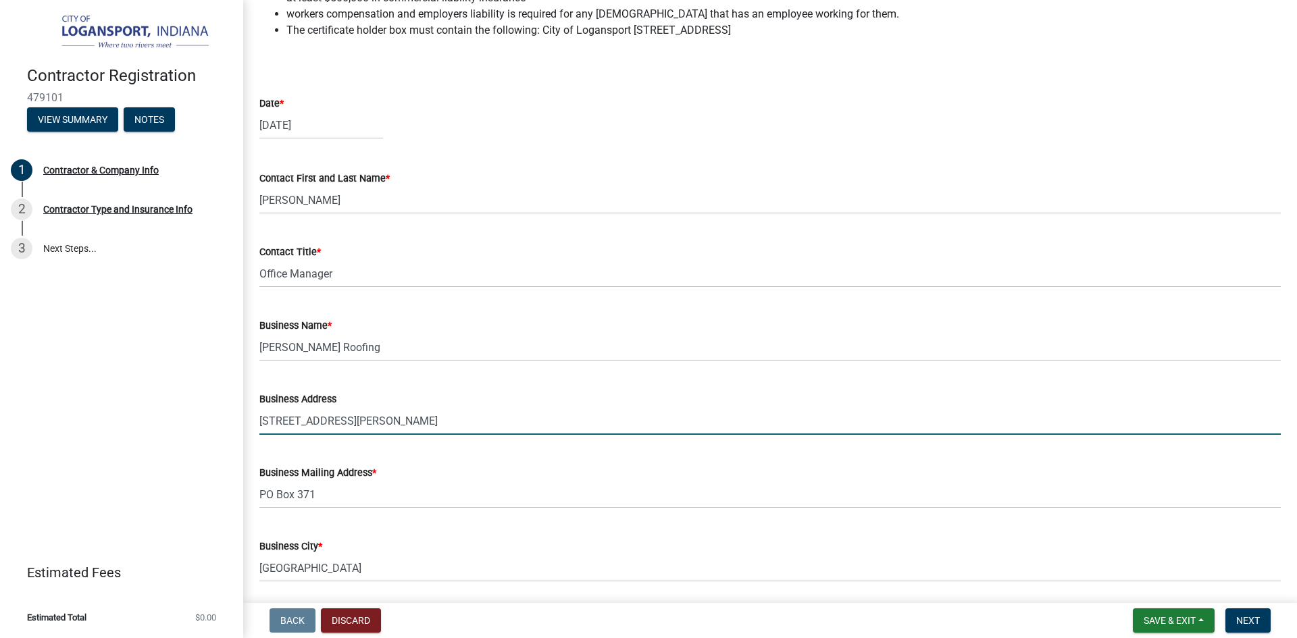
scroll to position [413, 0]
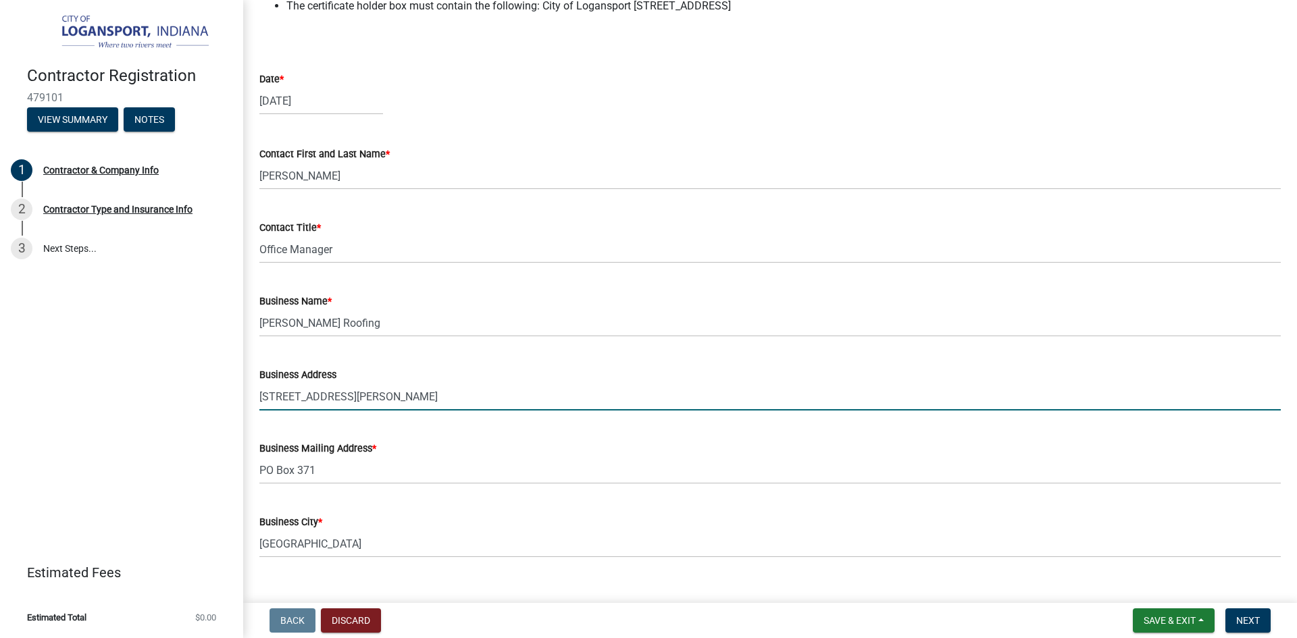
type input "[STREET_ADDRESS][PERSON_NAME]"
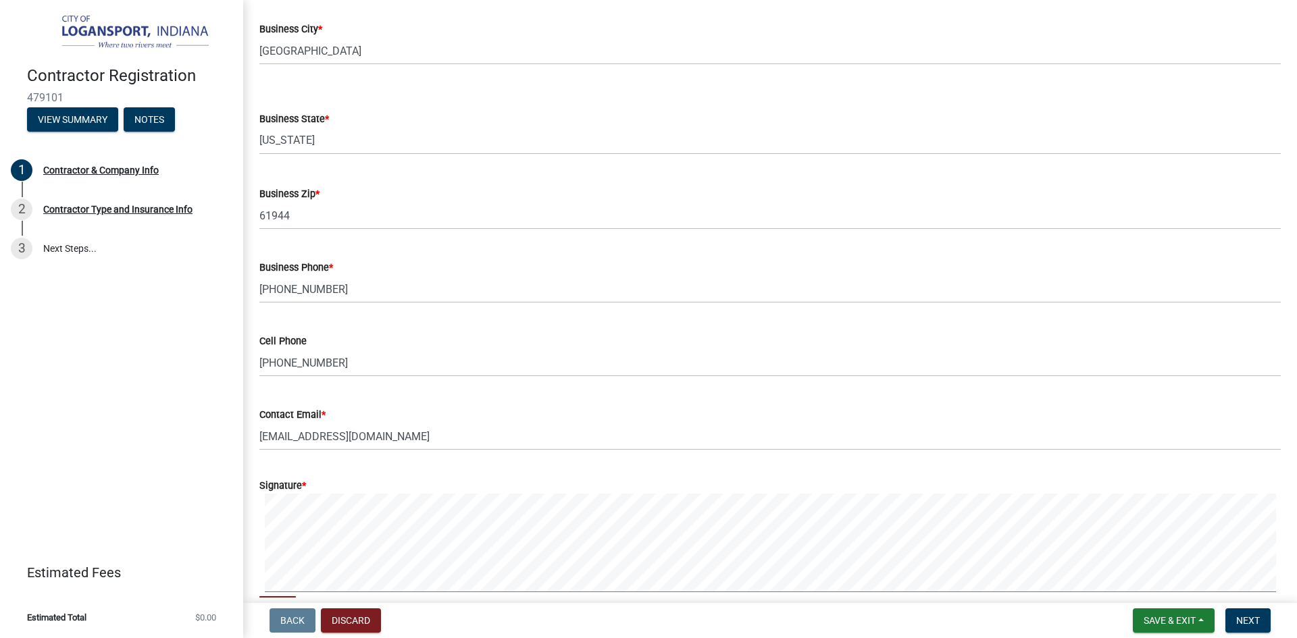
scroll to position [1021, 0]
